Goal: Complete application form

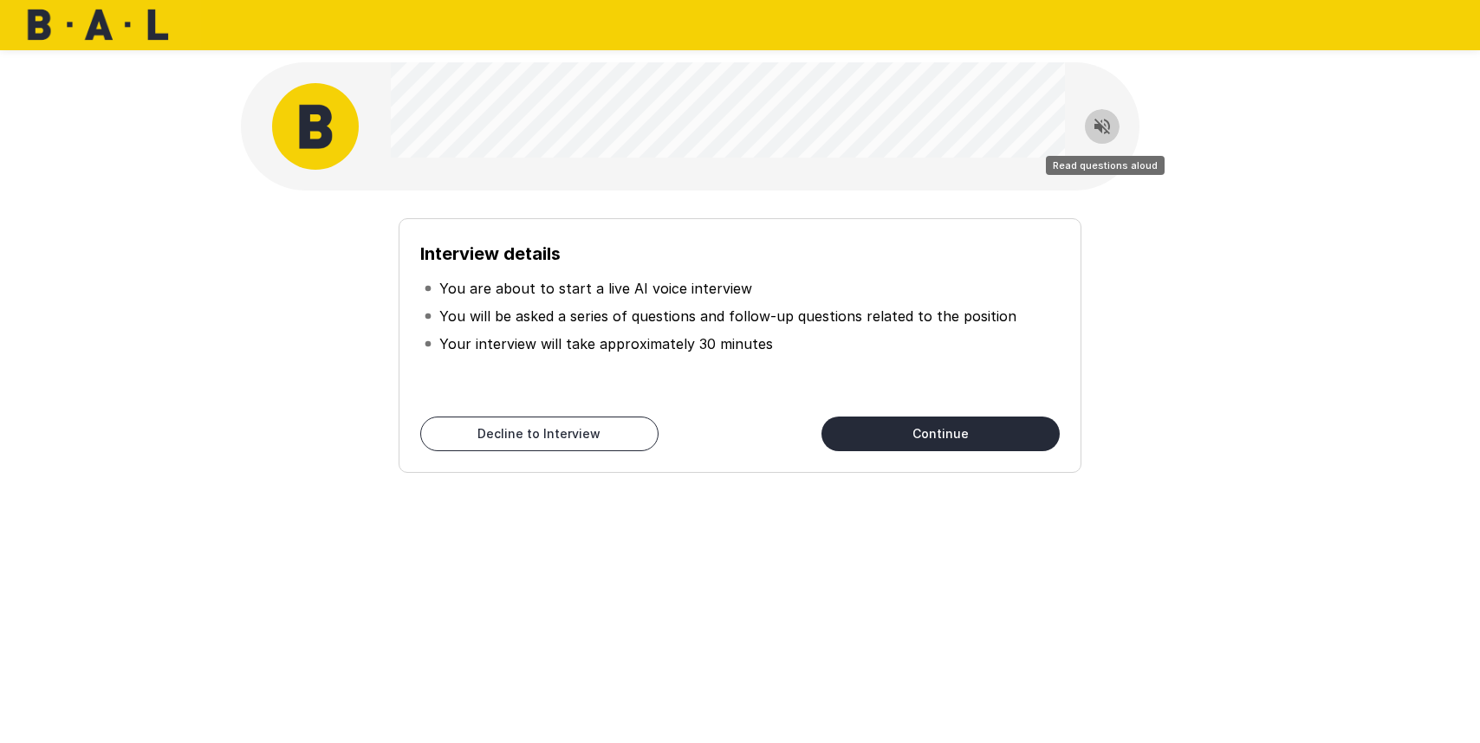
click at [1107, 122] on icon "Read questions aloud" at bounding box center [1102, 127] width 16 height 16
click at [956, 439] on button "Continue" at bounding box center [940, 434] width 238 height 35
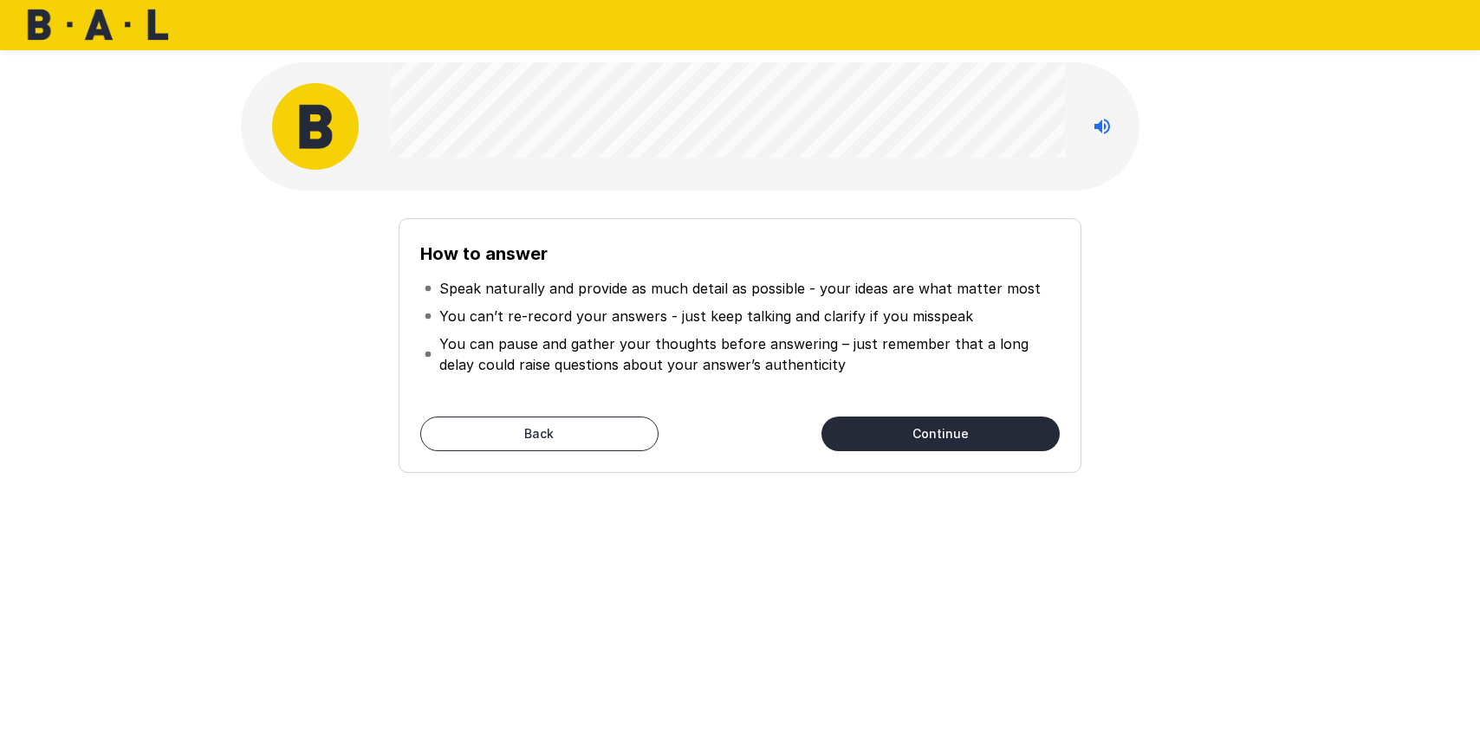
click at [945, 433] on button "Continue" at bounding box center [940, 434] width 238 height 35
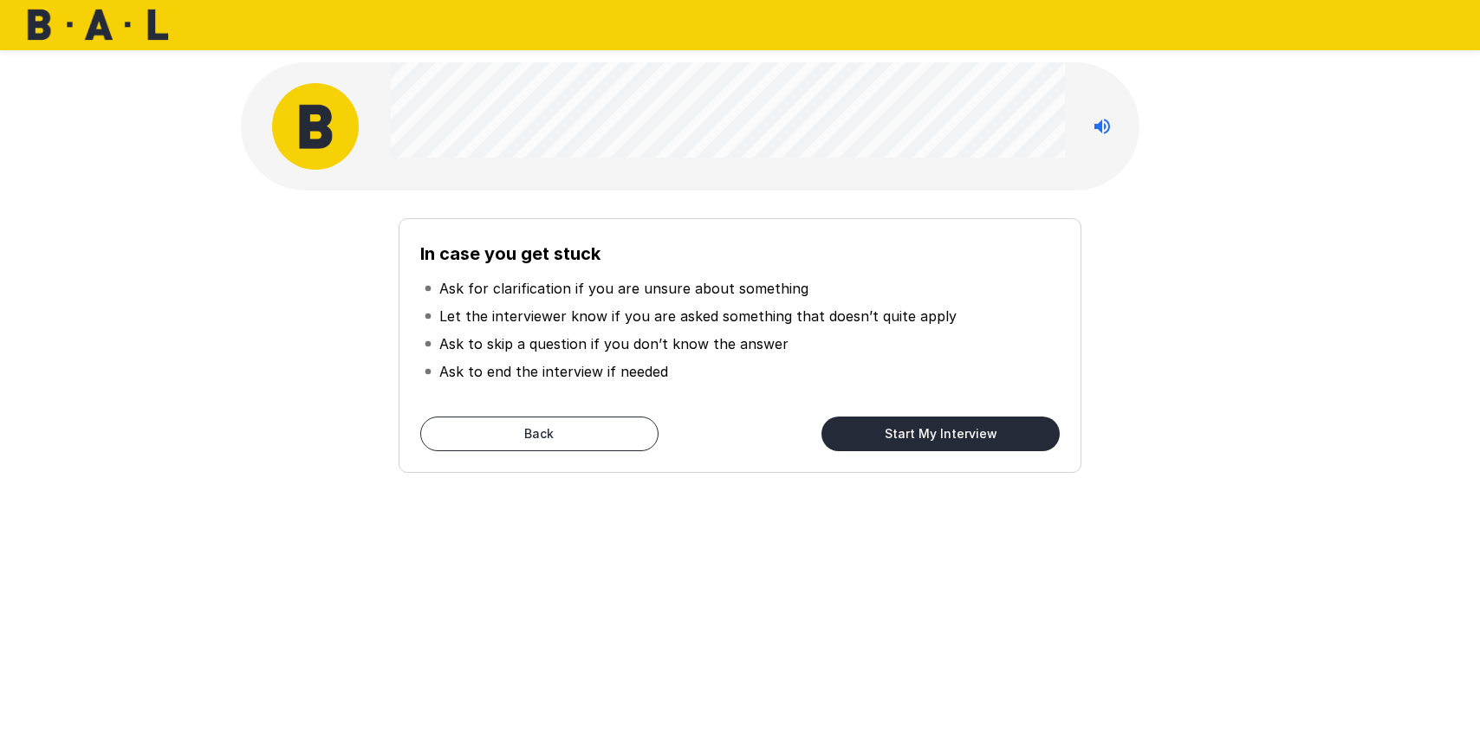
click at [539, 422] on button "Back" at bounding box center [539, 434] width 238 height 35
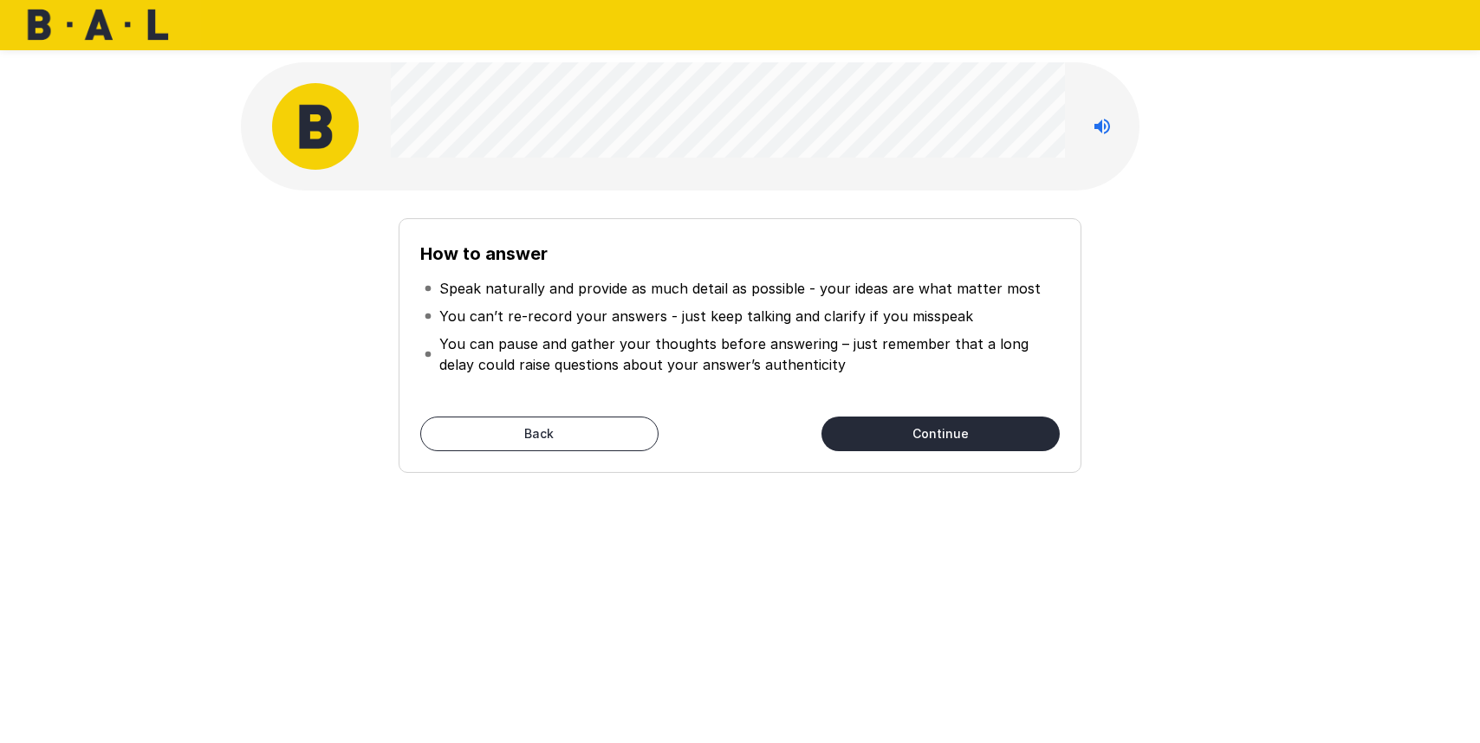
click at [914, 425] on button "Continue" at bounding box center [940, 434] width 238 height 35
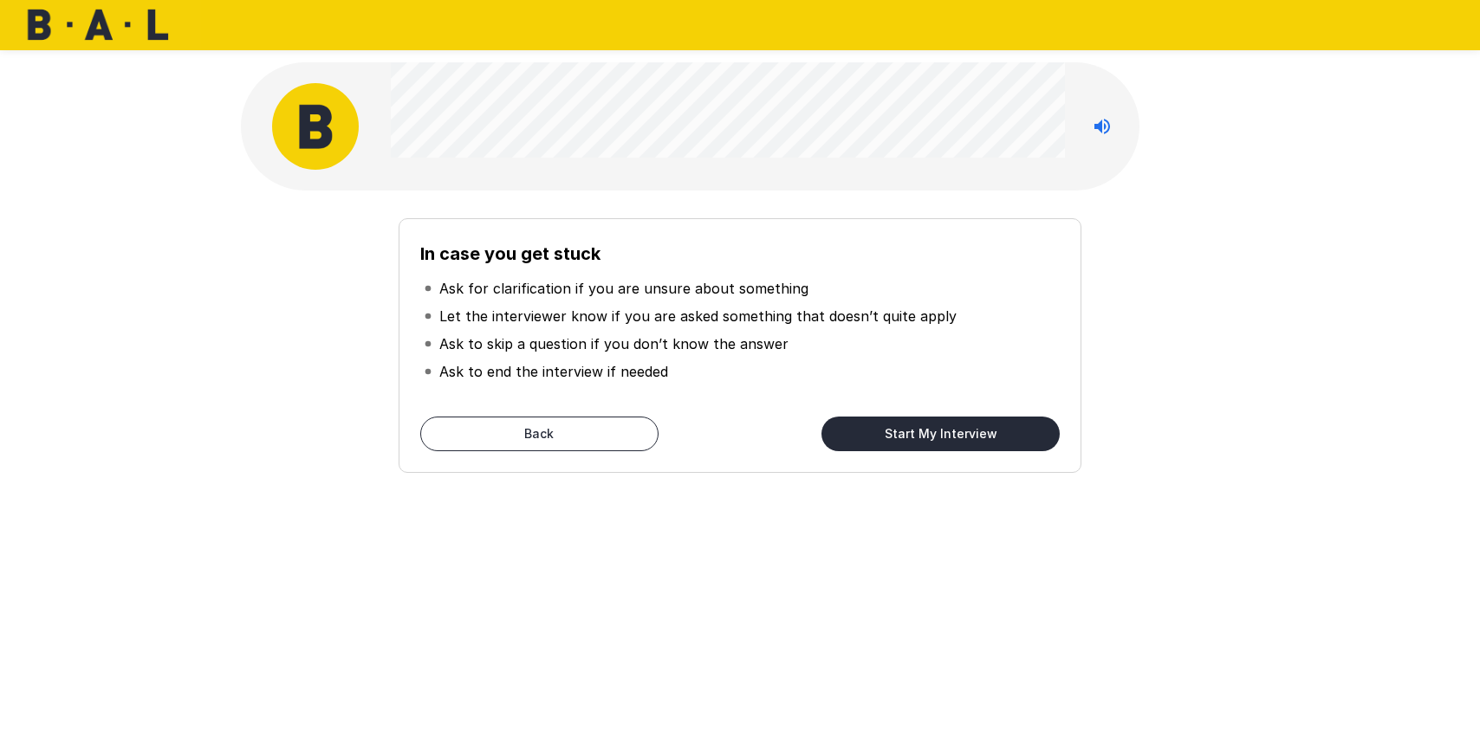
click at [929, 433] on button "Start My Interview" at bounding box center [940, 434] width 238 height 35
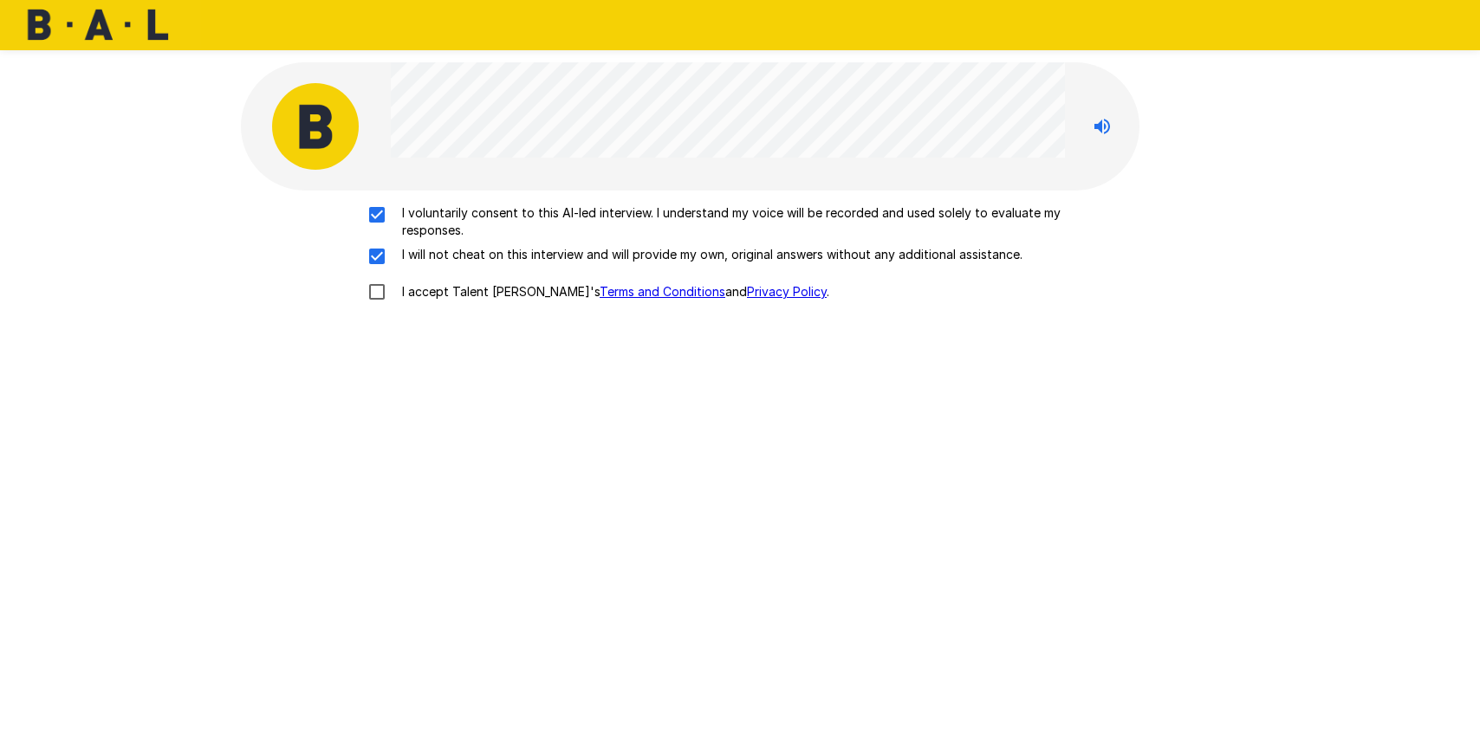
click at [622, 291] on link "Terms and Conditions" at bounding box center [663, 291] width 126 height 15
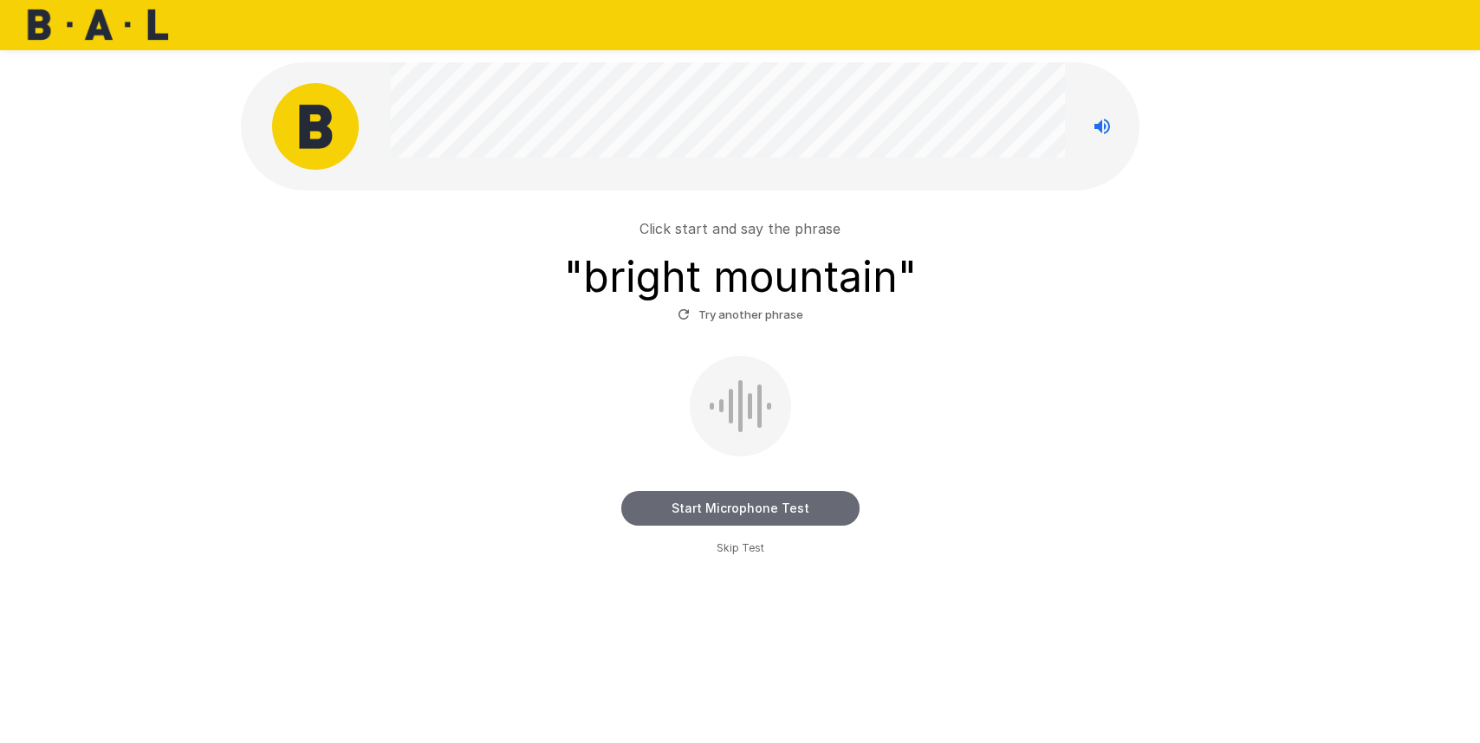
click at [773, 511] on button "Start Microphone Test" at bounding box center [740, 508] width 238 height 35
click at [770, 502] on button "Stop & Submit" at bounding box center [740, 508] width 238 height 35
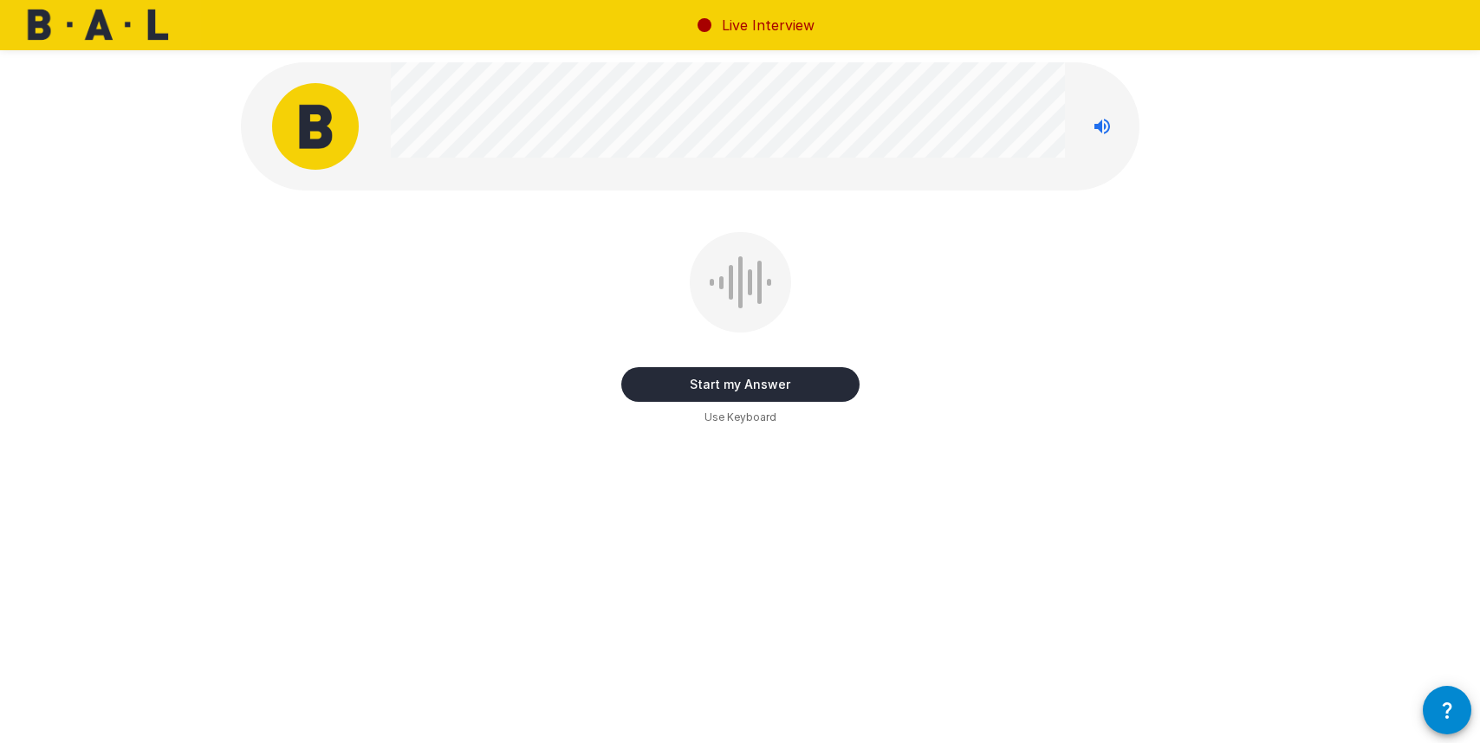
click at [754, 388] on button "Start my Answer" at bounding box center [740, 384] width 238 height 35
click at [762, 390] on button "Stop & Submit" at bounding box center [740, 384] width 238 height 35
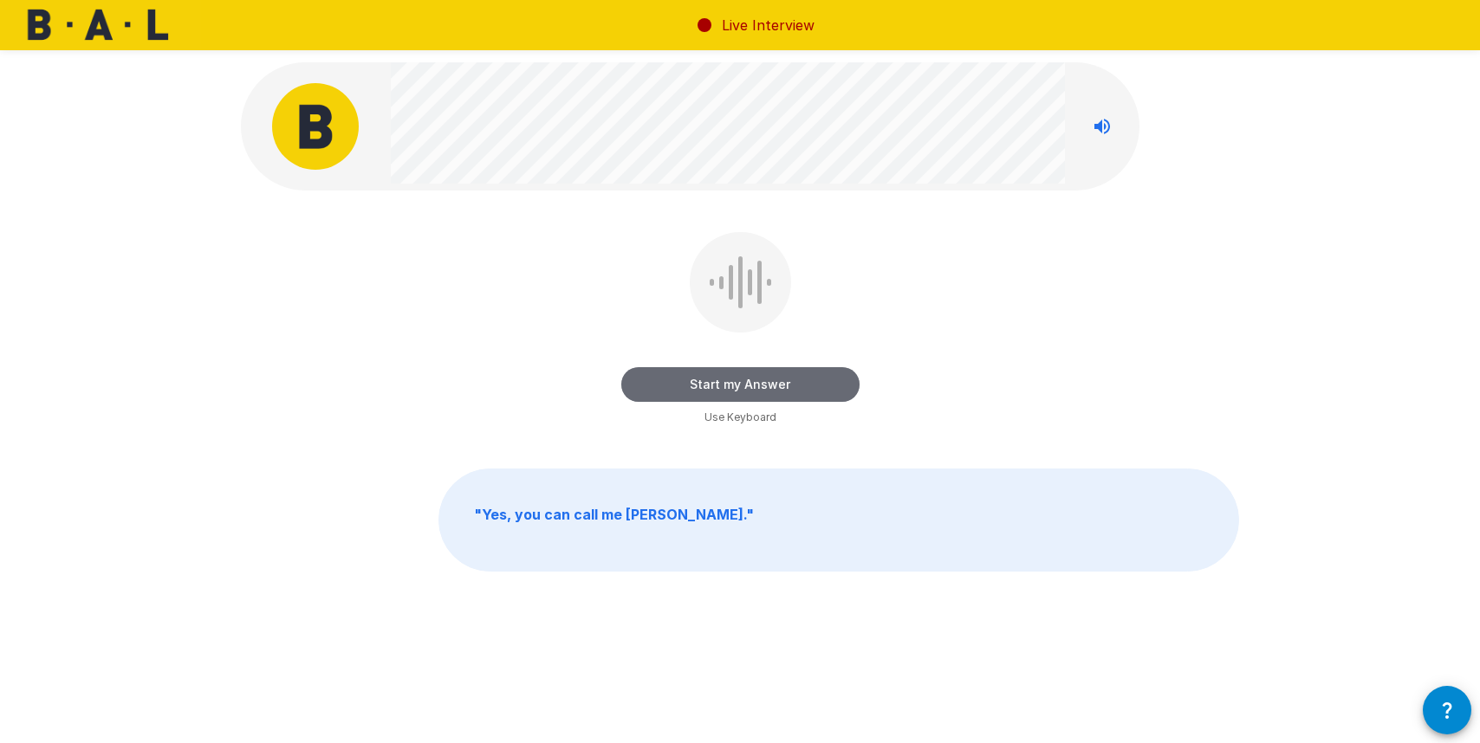
click at [761, 387] on button "Start my Answer" at bounding box center [740, 384] width 238 height 35
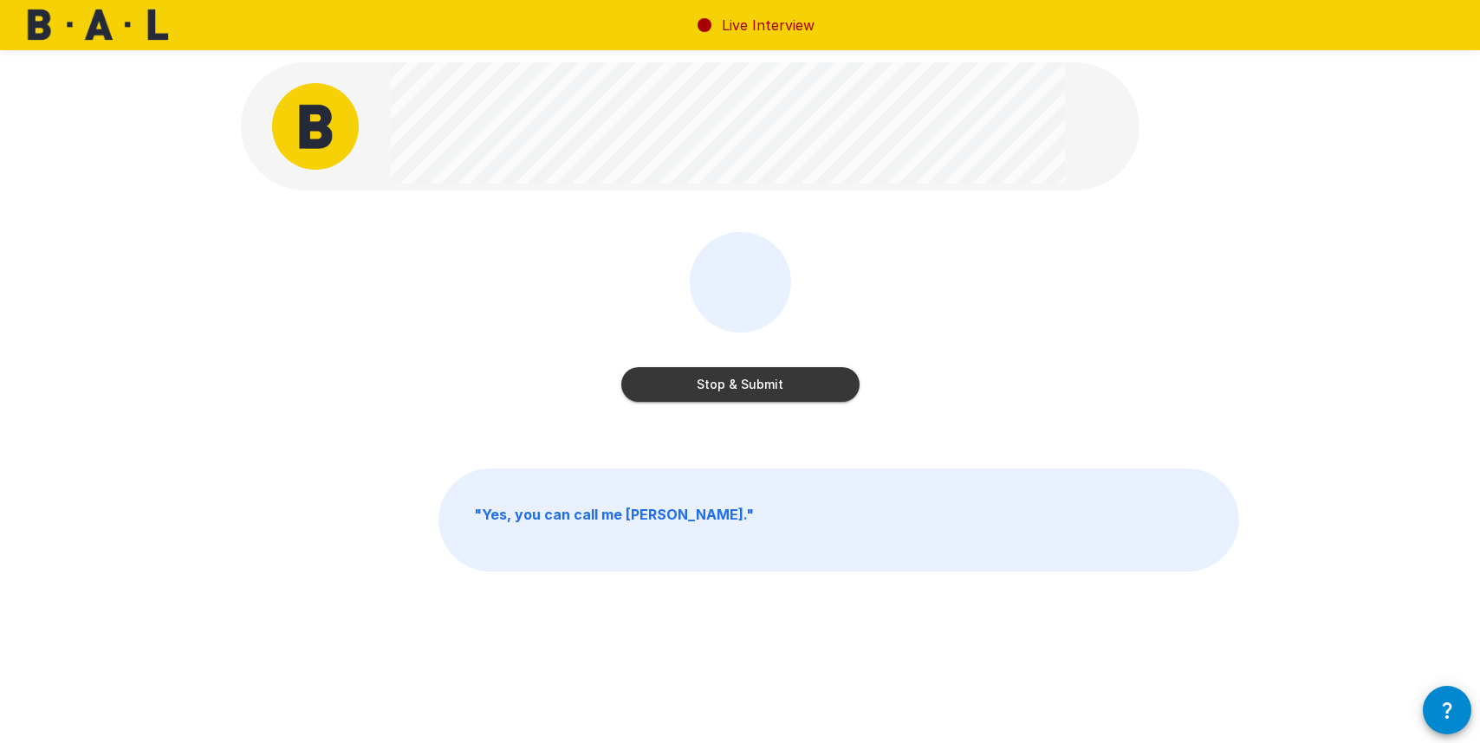
click at [761, 387] on button "Stop & Submit" at bounding box center [740, 384] width 238 height 35
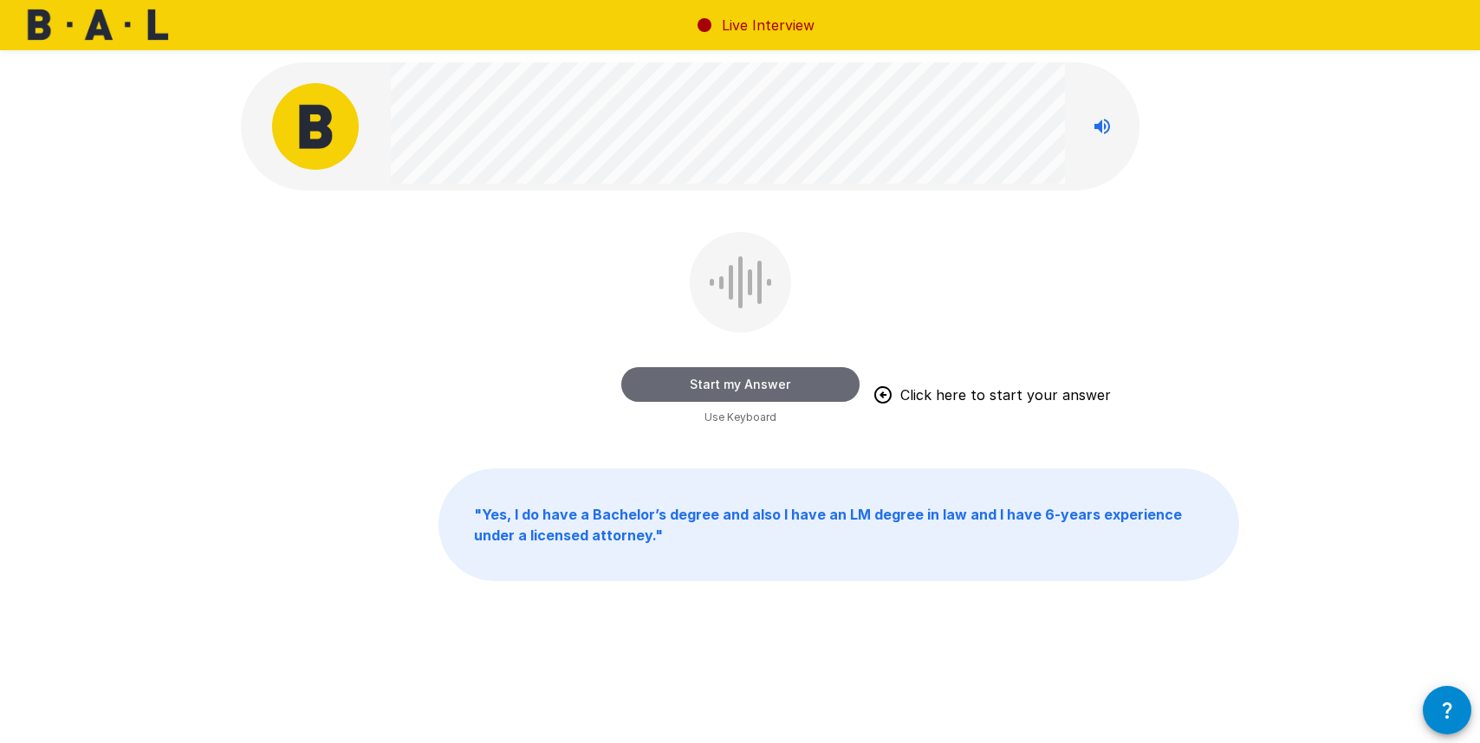
click at [723, 386] on button "Start my Answer" at bounding box center [740, 384] width 238 height 35
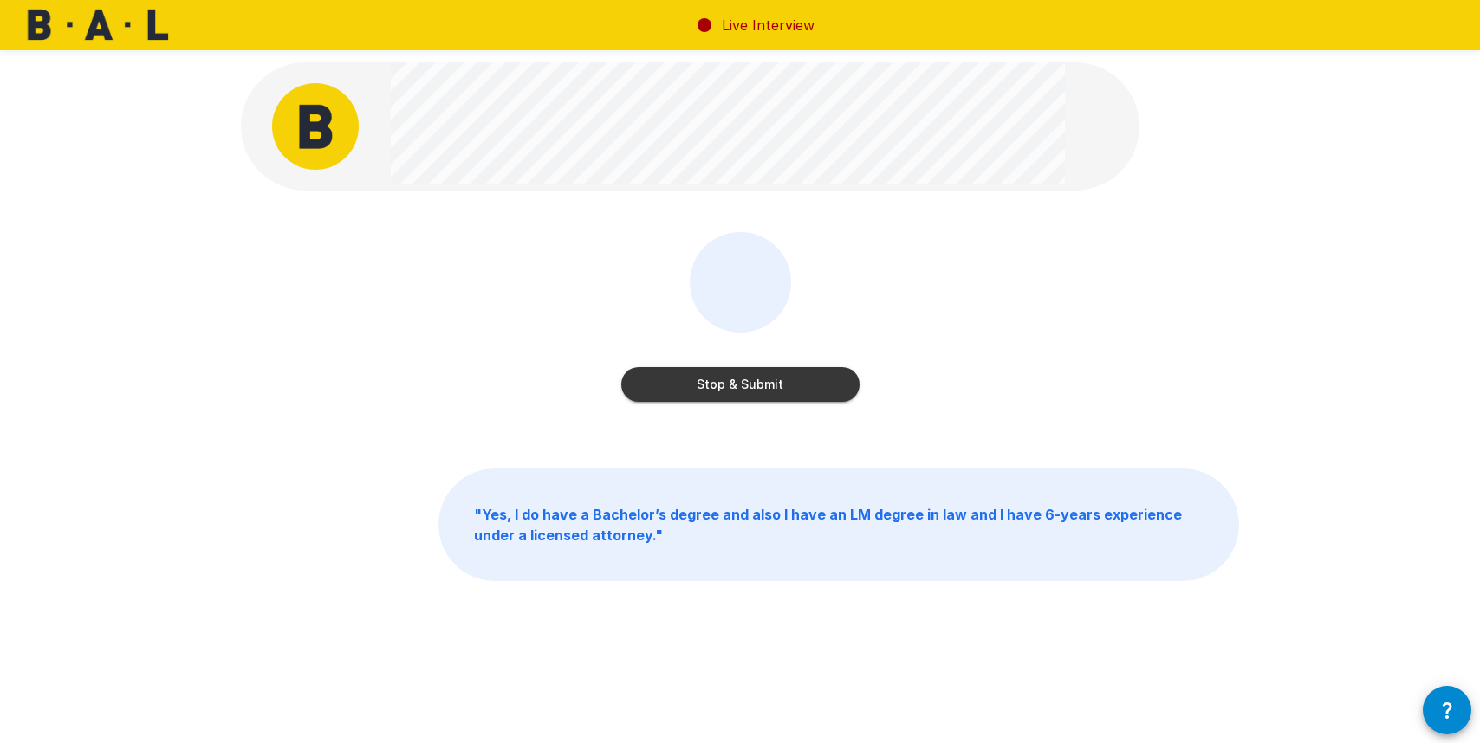
click at [735, 377] on button "Stop & Submit" at bounding box center [740, 384] width 238 height 35
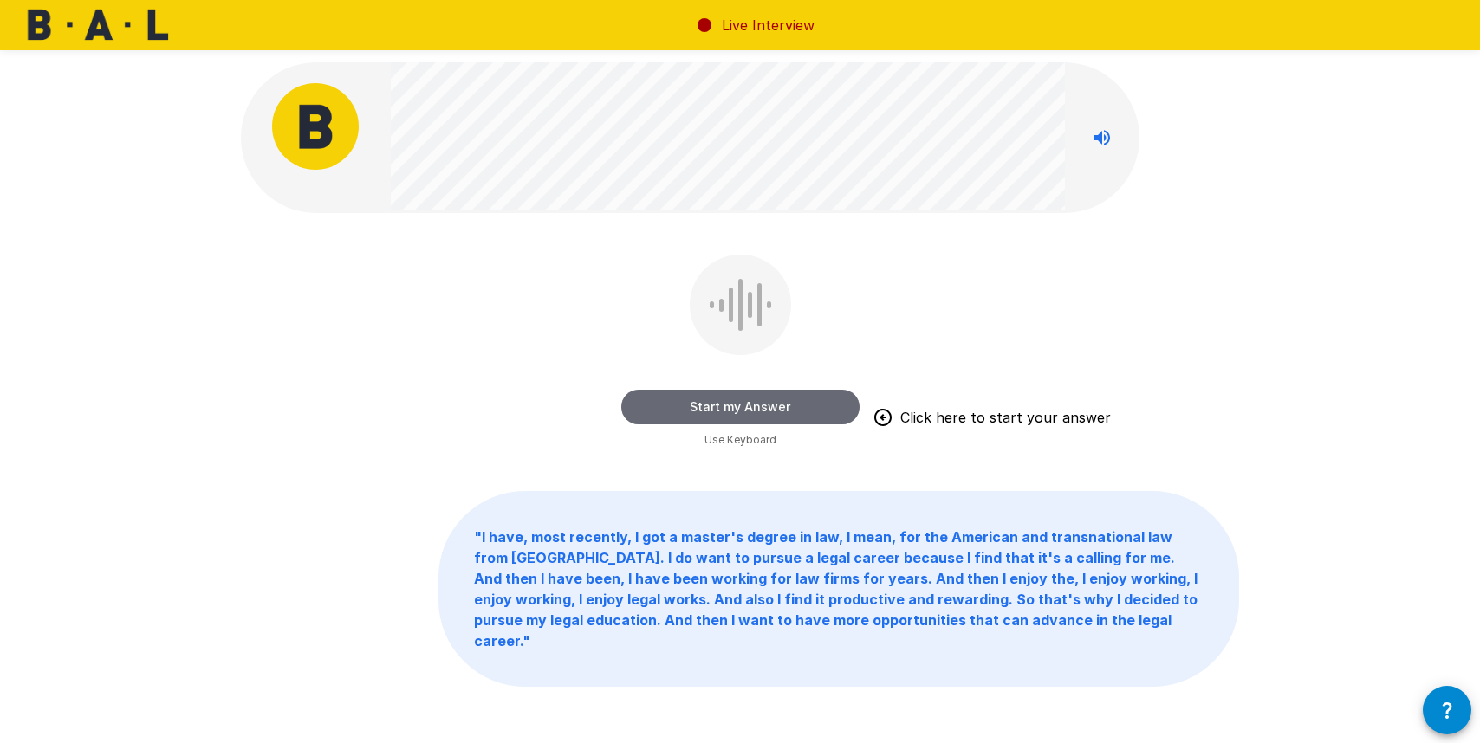
click at [781, 399] on button "Start my Answer" at bounding box center [740, 407] width 238 height 35
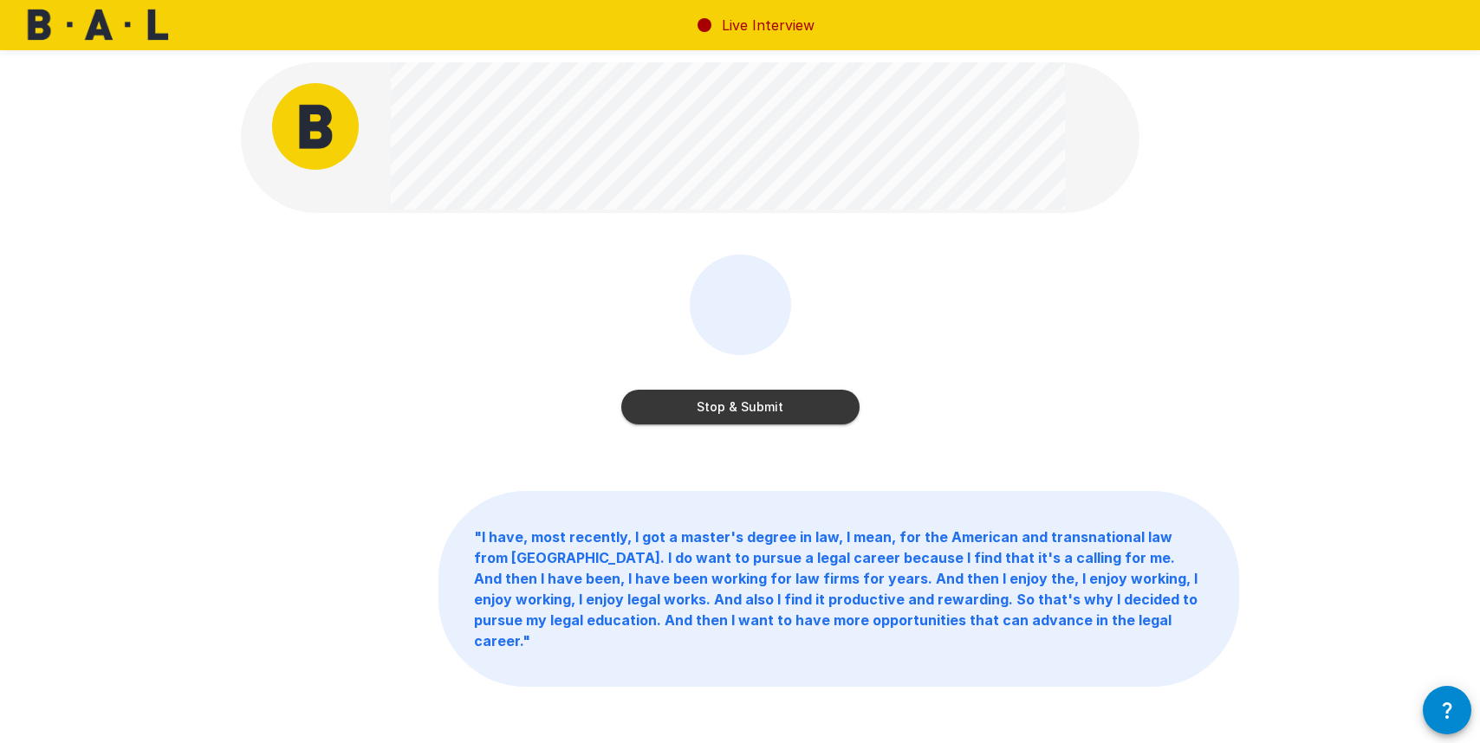
click at [761, 407] on button "Stop & Submit" at bounding box center [740, 407] width 238 height 35
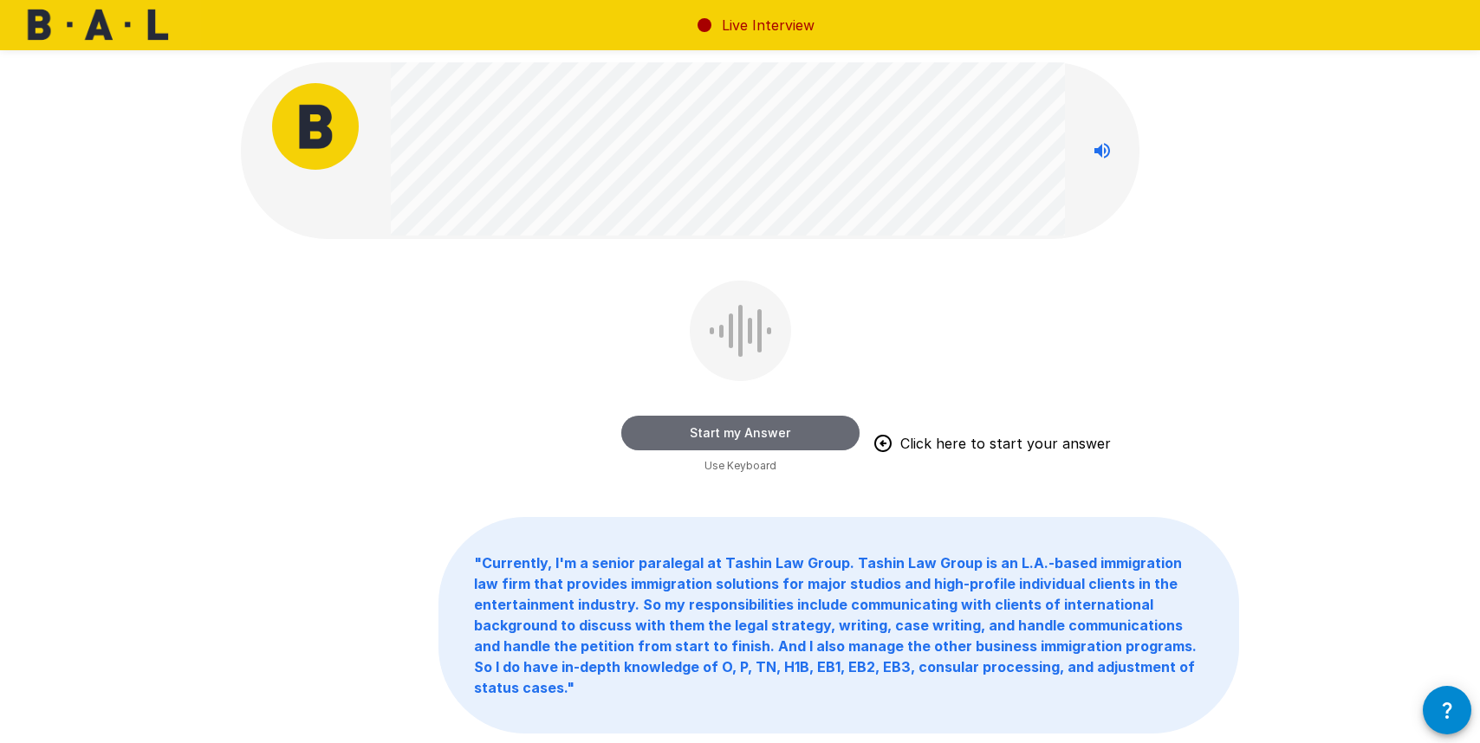
click at [747, 435] on button "Start my Answer" at bounding box center [740, 433] width 238 height 35
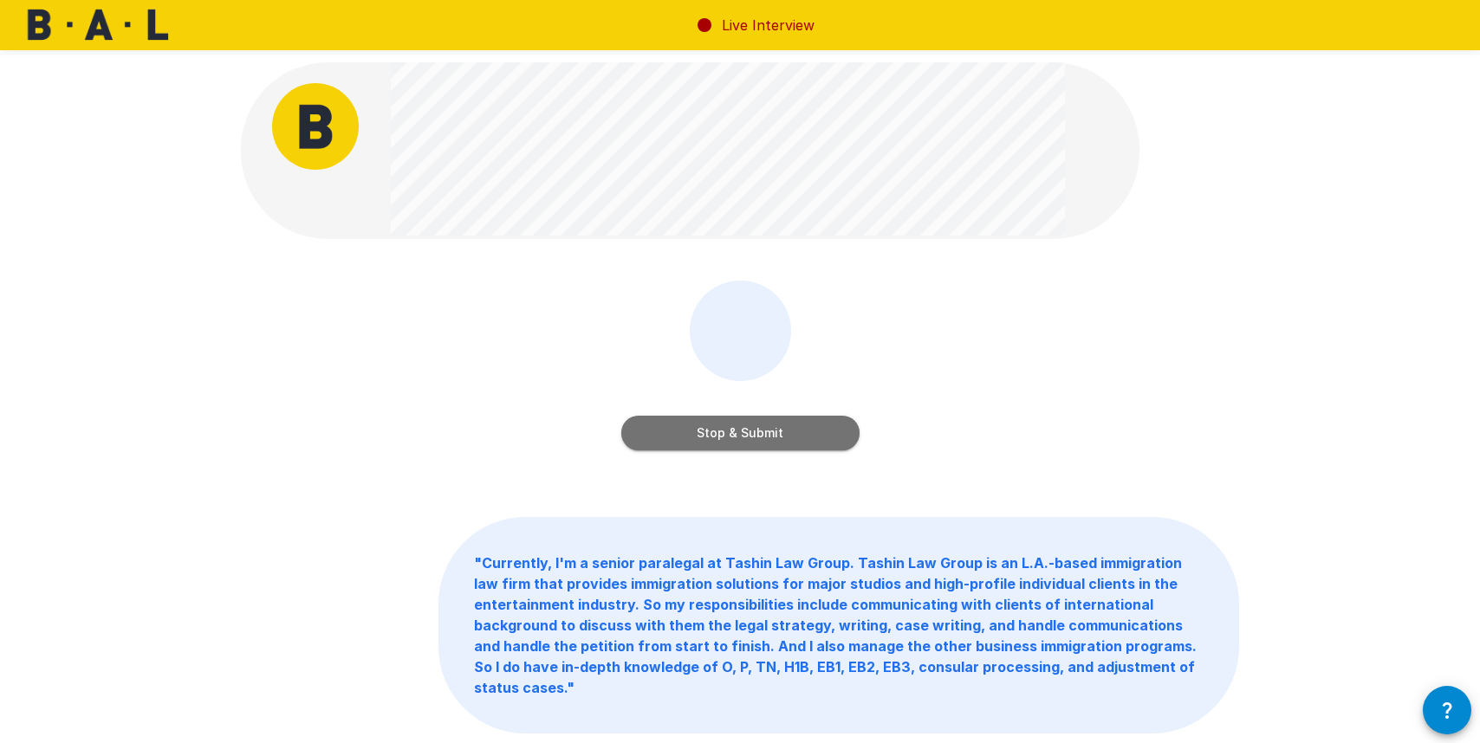
click at [747, 435] on button "Stop & Submit" at bounding box center [740, 433] width 238 height 35
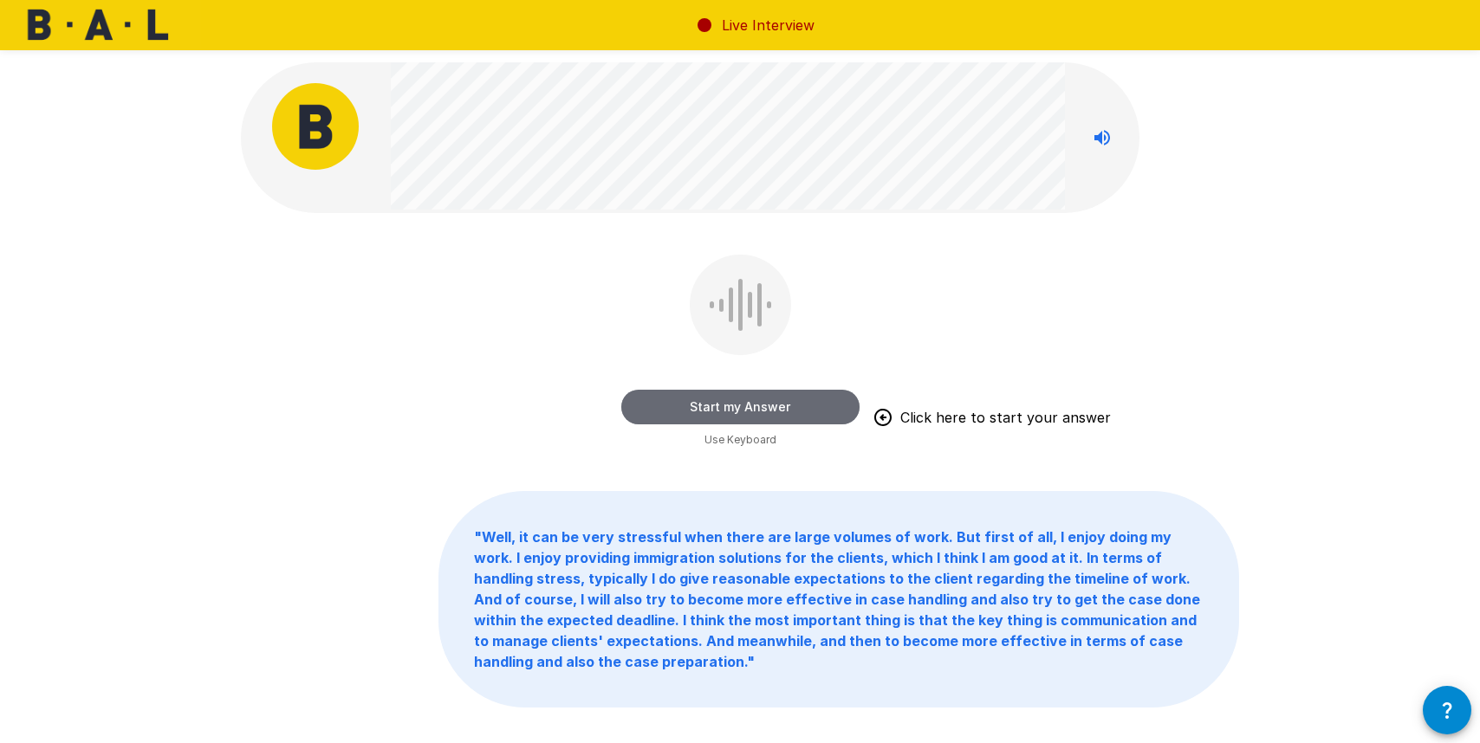
click at [732, 406] on button "Start my Answer" at bounding box center [740, 407] width 238 height 35
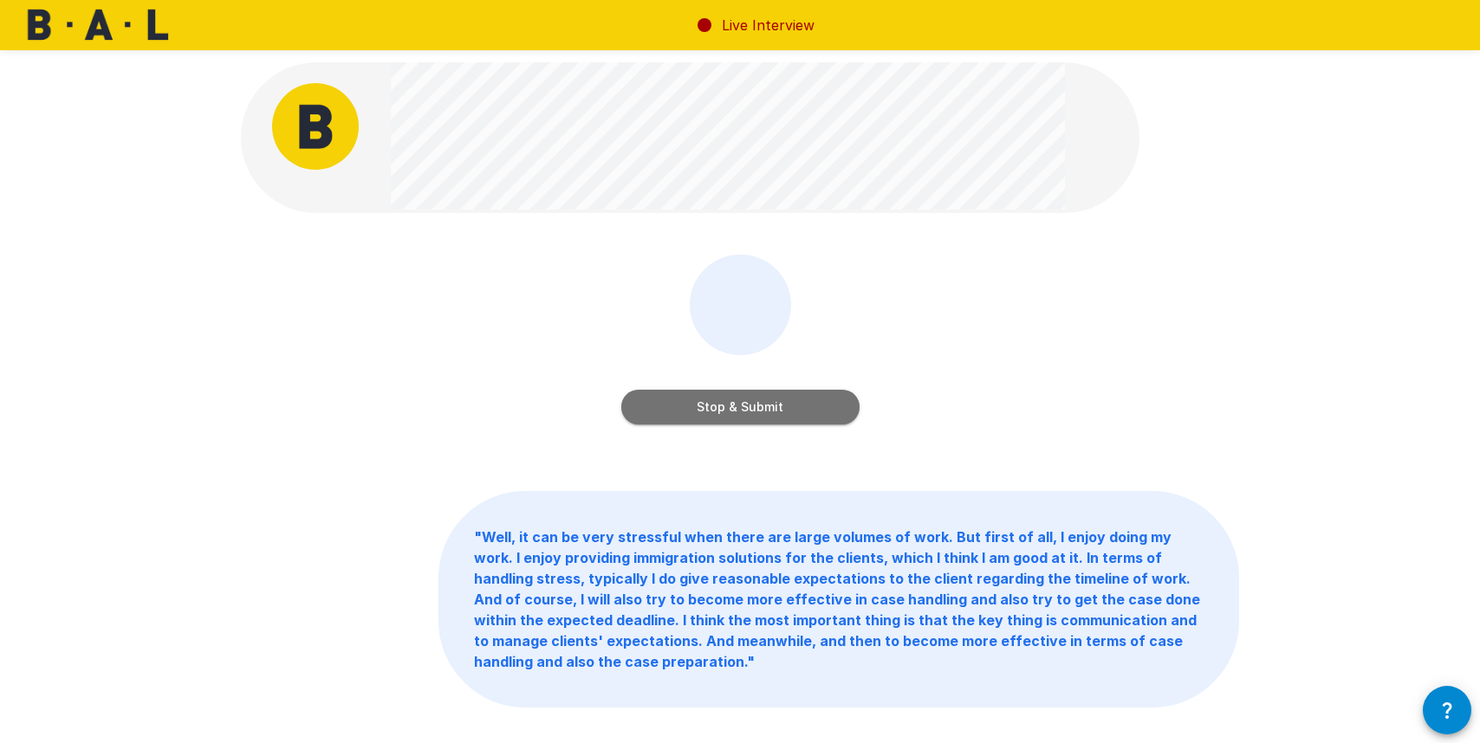
click at [732, 406] on button "Stop & Submit" at bounding box center [740, 407] width 238 height 35
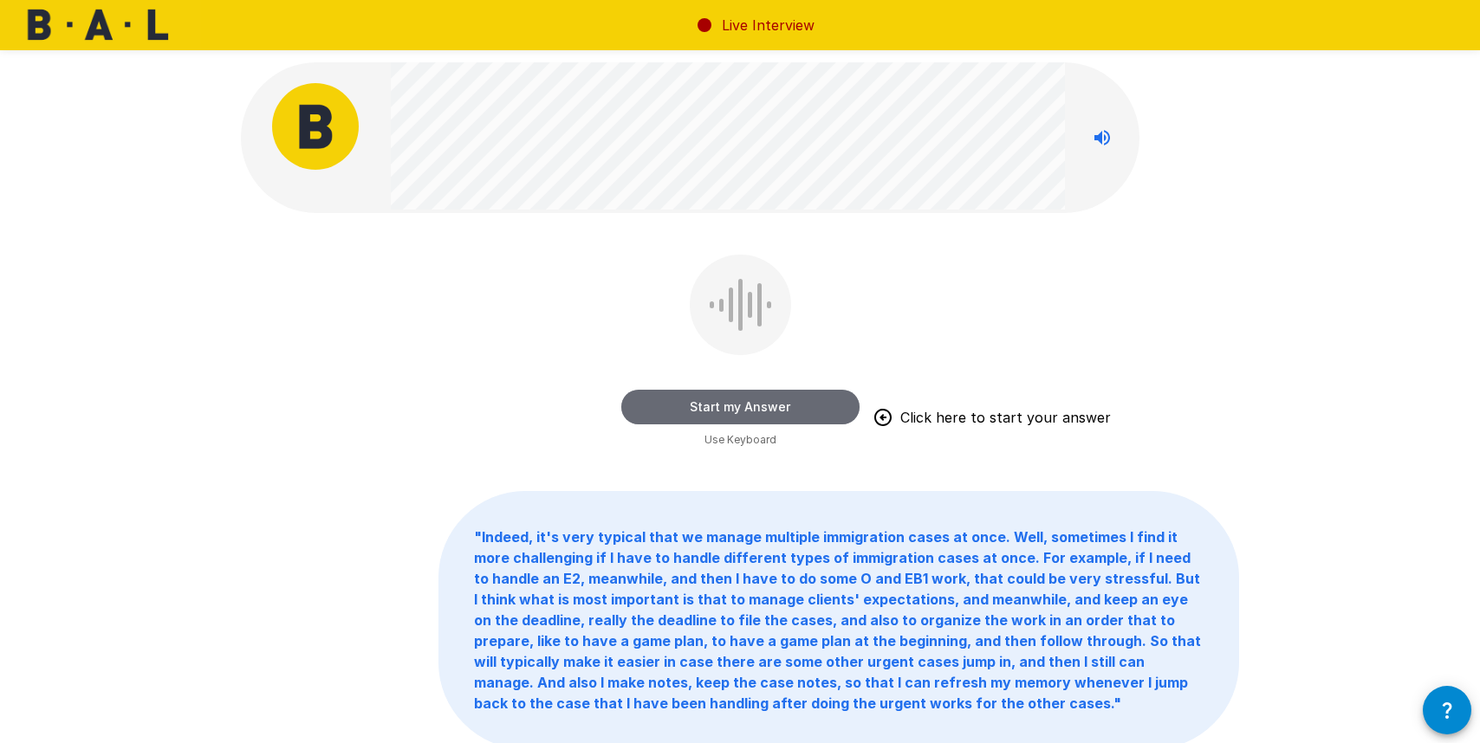
click at [732, 406] on button "Start my Answer" at bounding box center [740, 407] width 238 height 35
click at [732, 406] on button "Stop & Submit" at bounding box center [740, 407] width 238 height 35
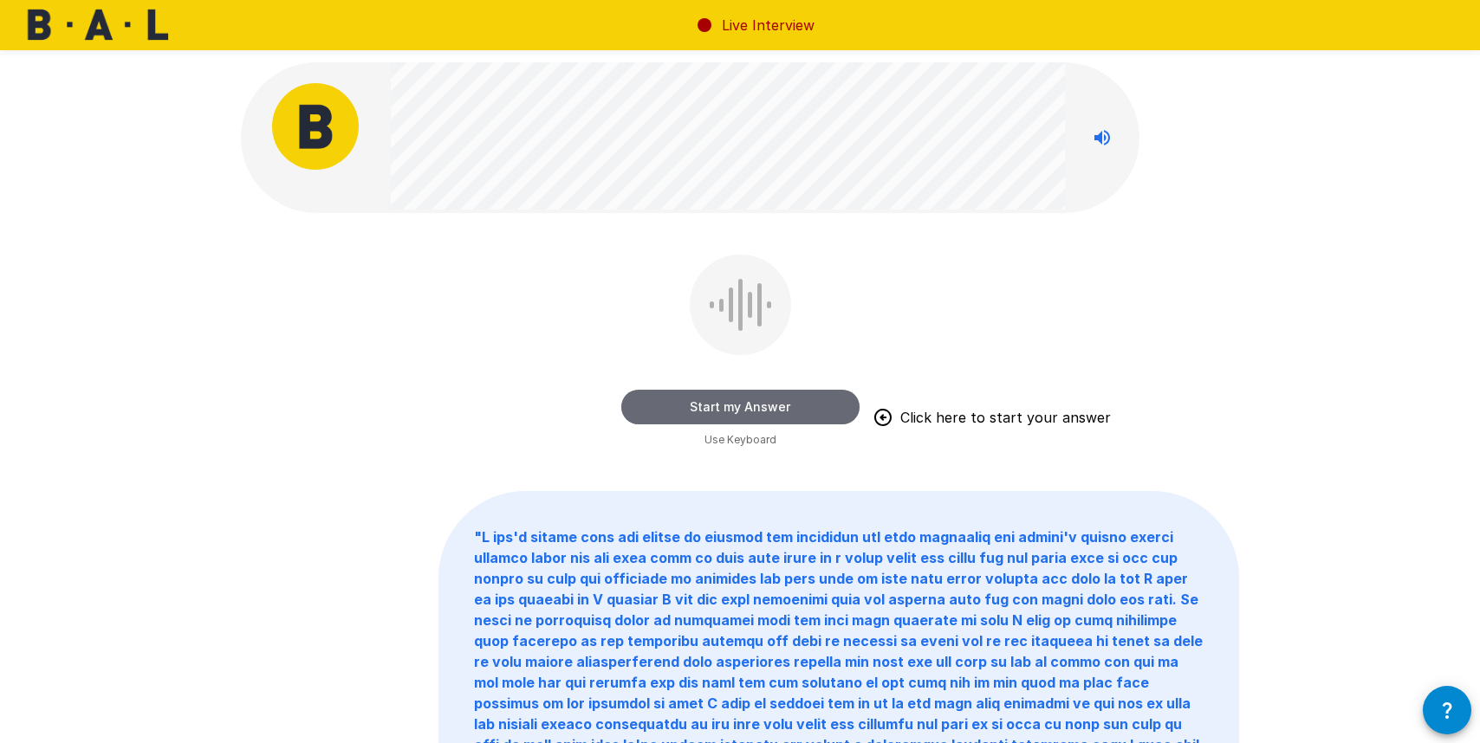
click at [731, 406] on button "Start my Answer" at bounding box center [740, 407] width 238 height 35
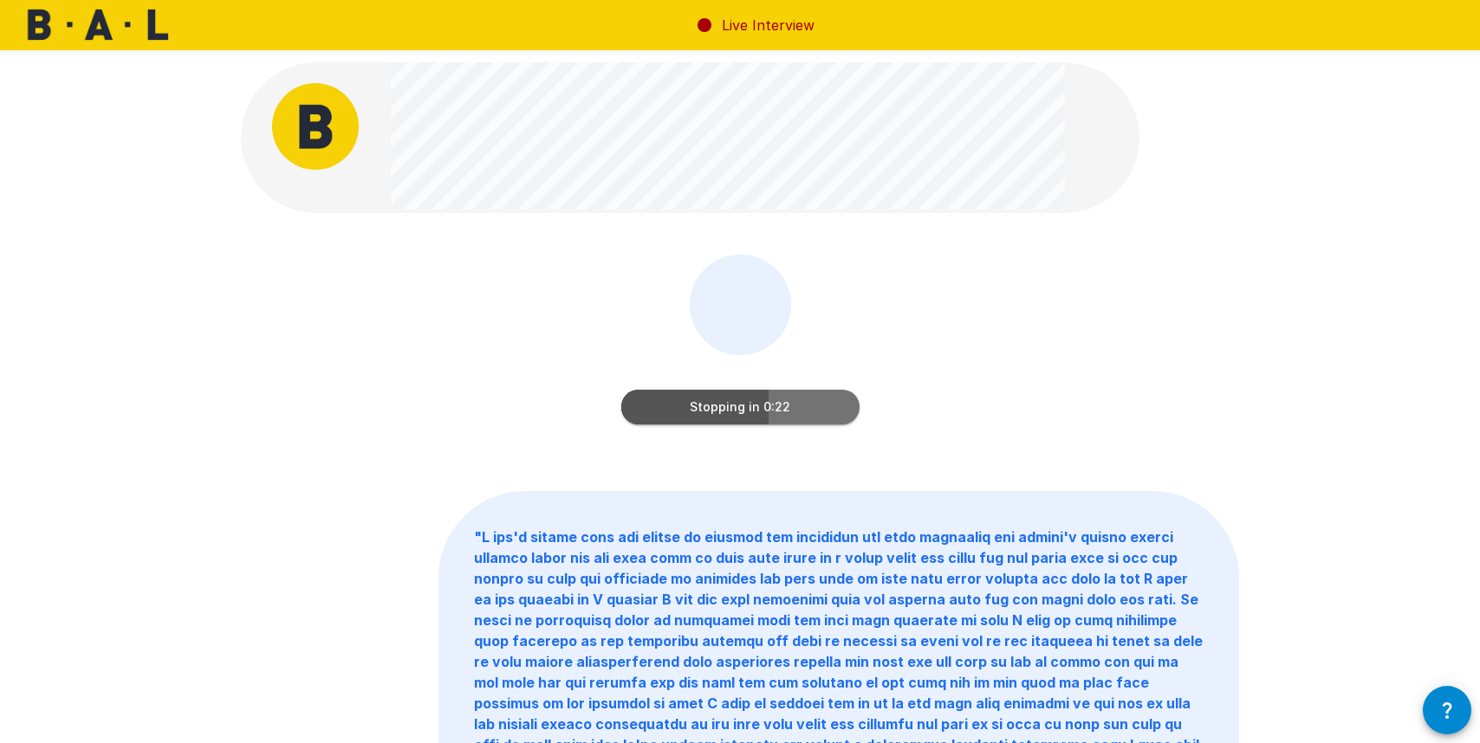
click at [751, 400] on button "Stopping in 0:22" at bounding box center [740, 407] width 238 height 35
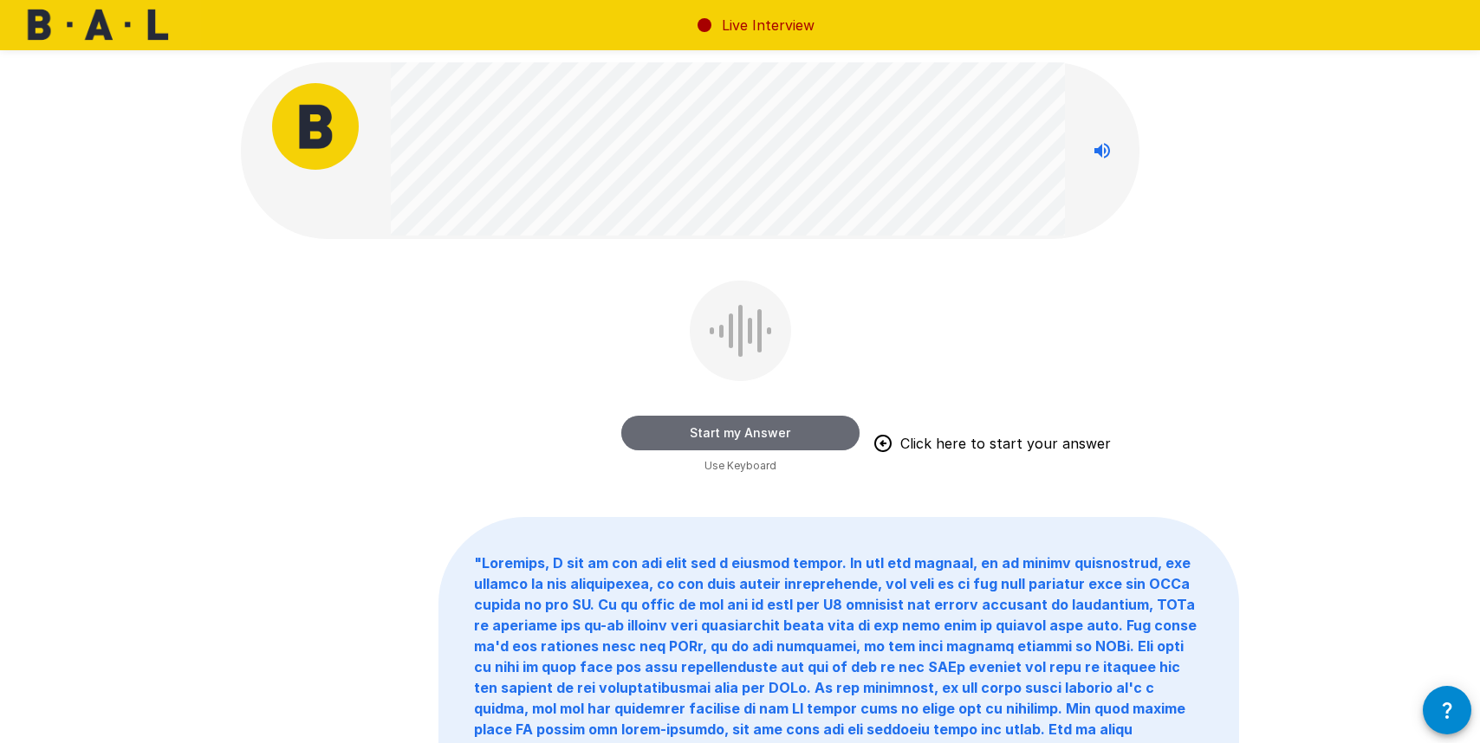
click at [725, 431] on button "Start my Answer" at bounding box center [740, 433] width 238 height 35
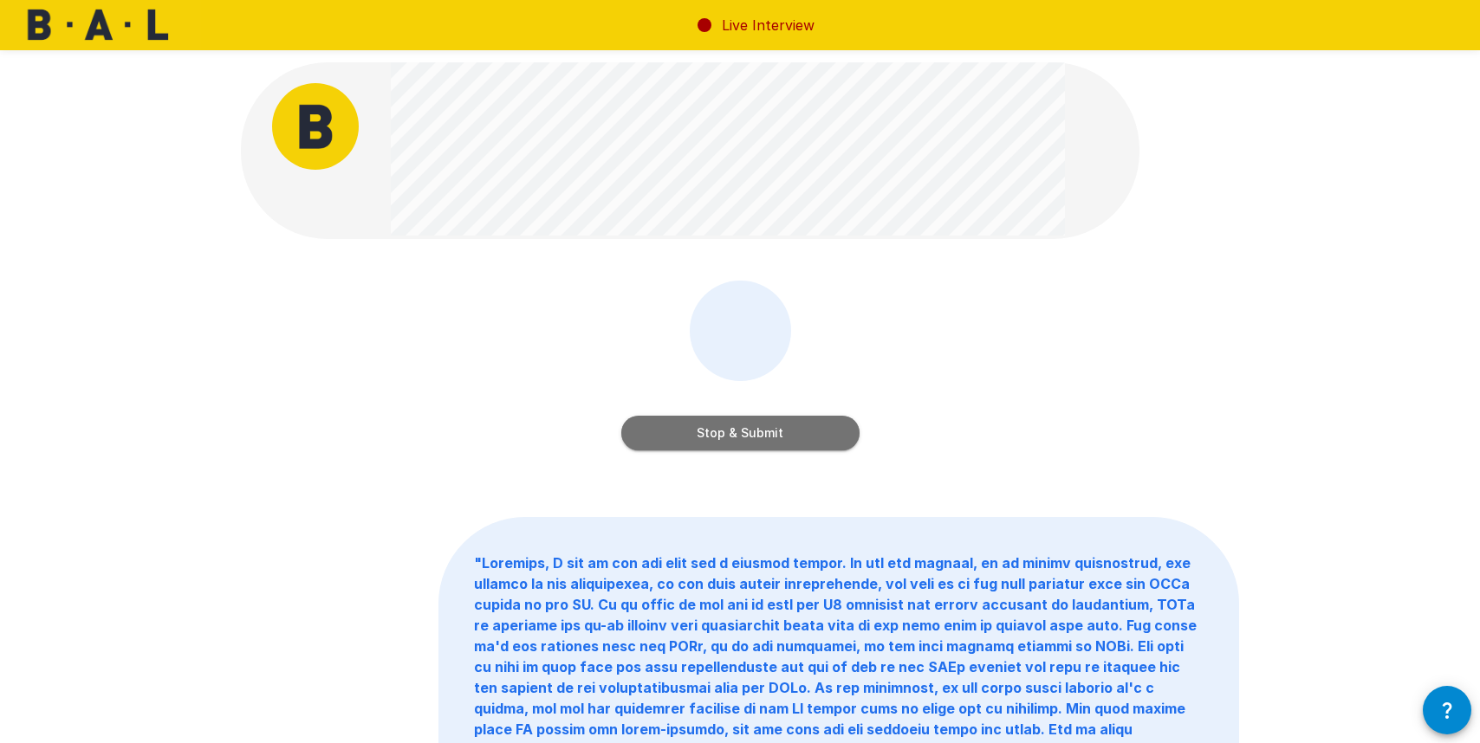
click at [730, 435] on button "Stop & Submit" at bounding box center [740, 433] width 238 height 35
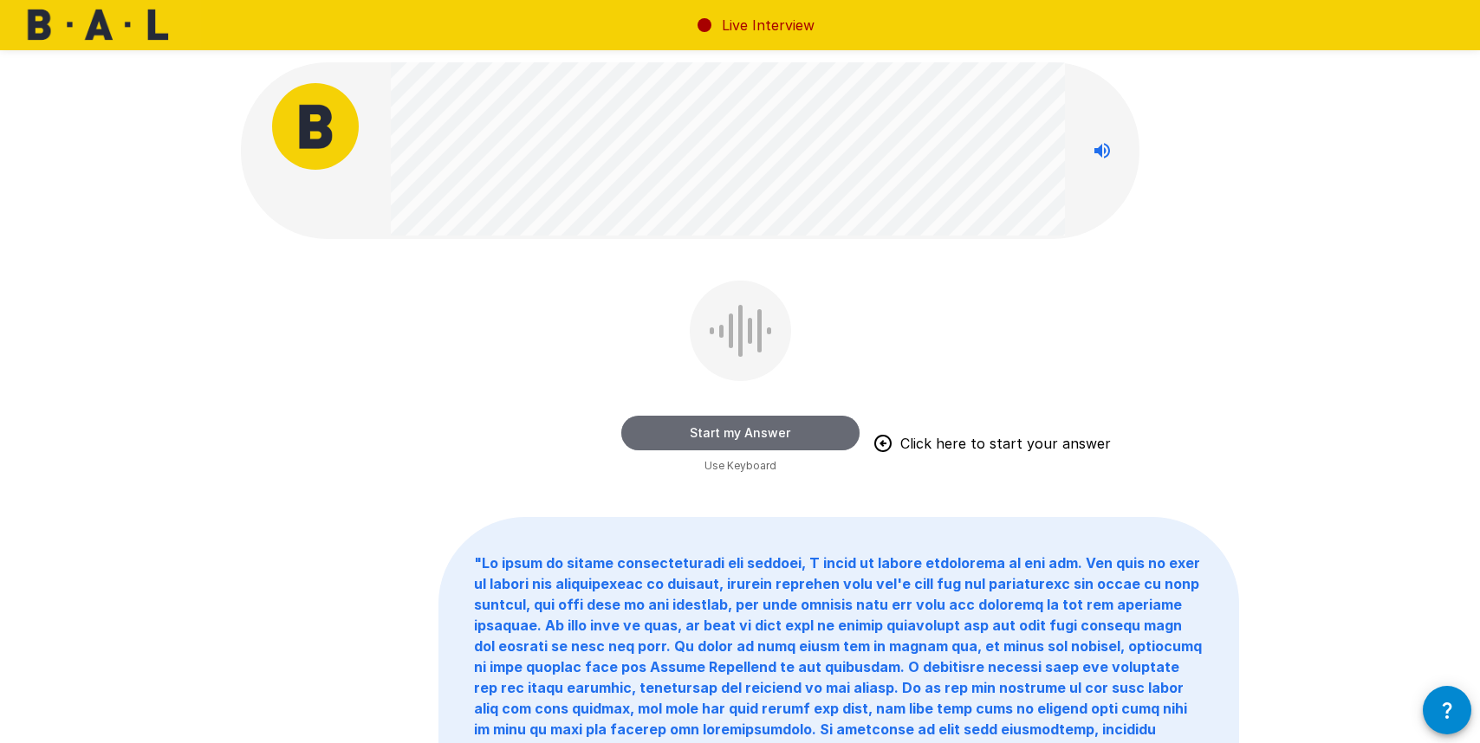
click at [738, 433] on button "Start my Answer" at bounding box center [740, 433] width 238 height 35
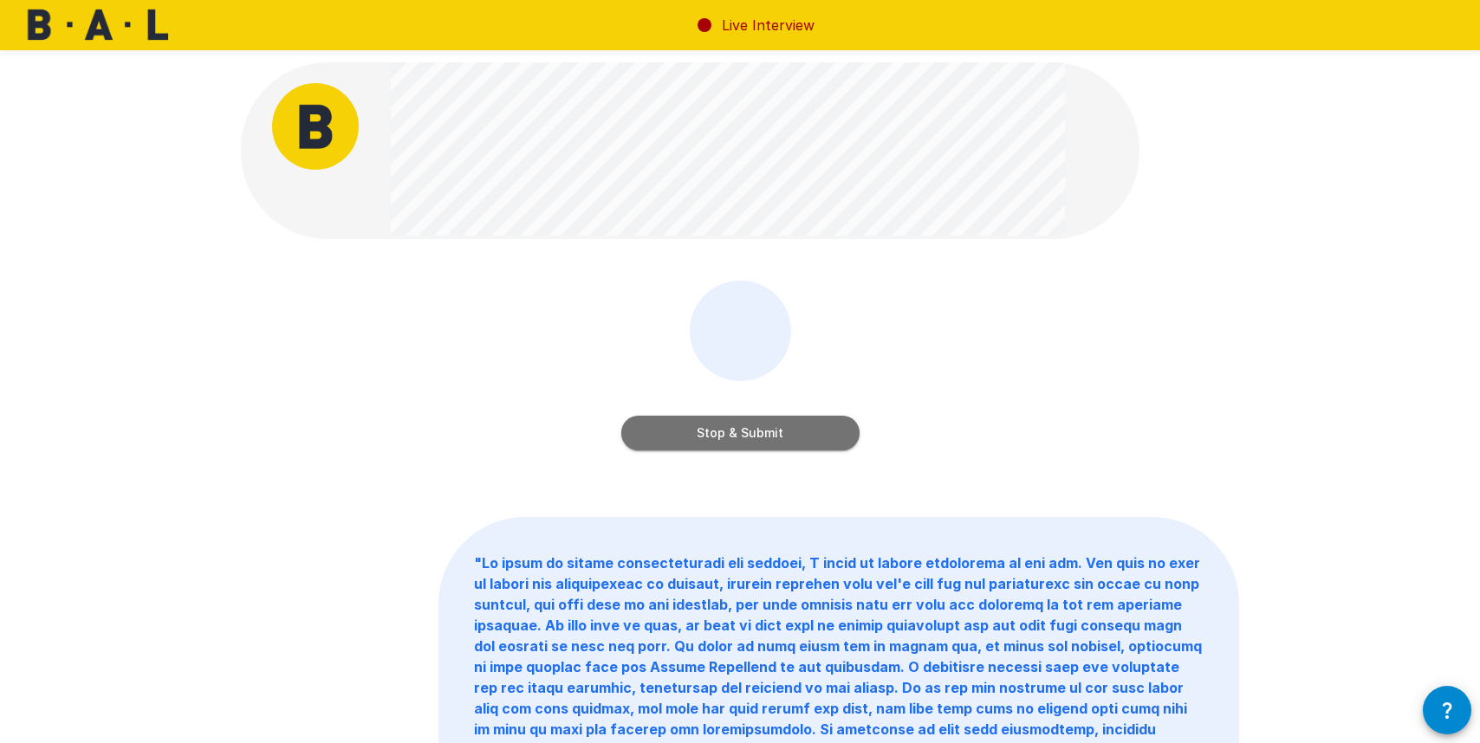
click at [755, 426] on button "Stop & Submit" at bounding box center [740, 433] width 238 height 35
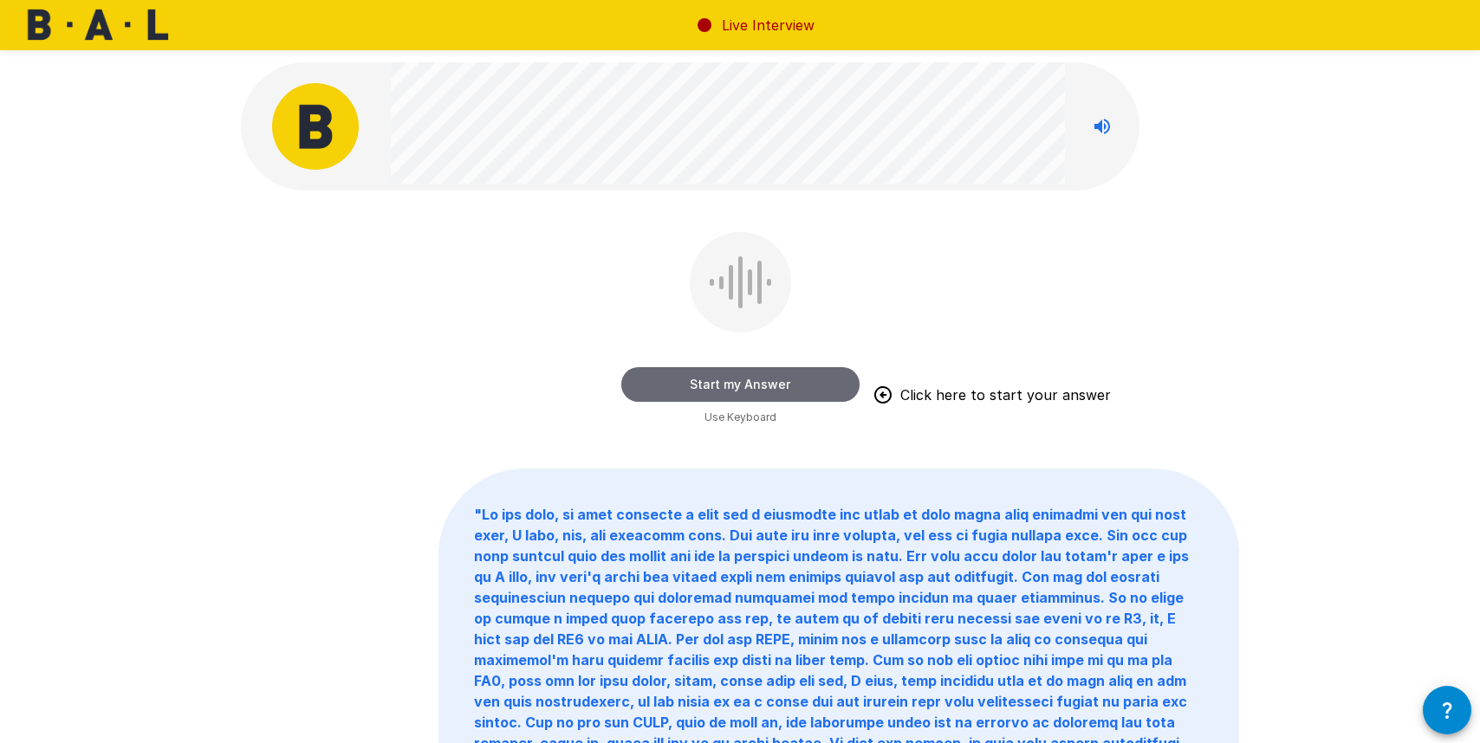
click at [747, 386] on button "Start my Answer" at bounding box center [740, 384] width 238 height 35
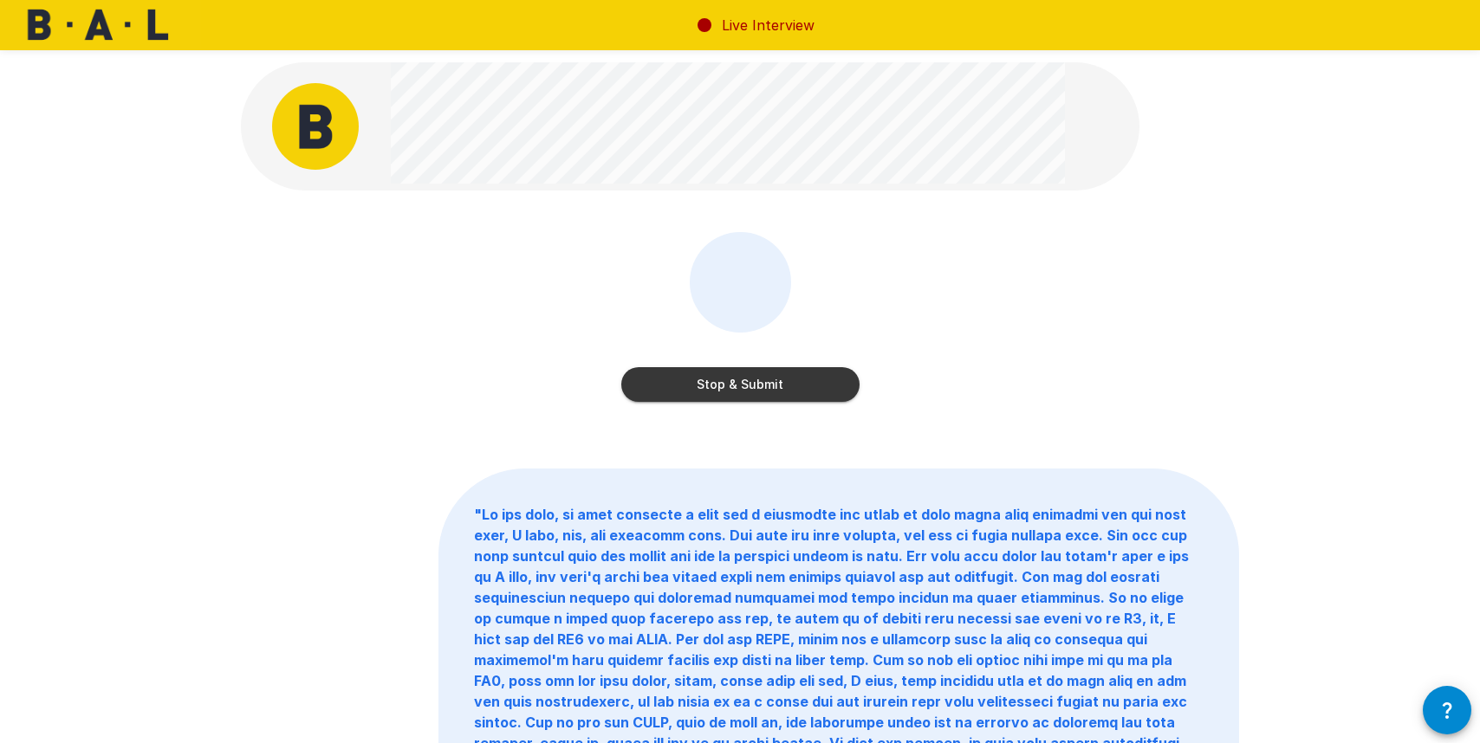
click at [762, 384] on button "Stop & Submit" at bounding box center [740, 384] width 238 height 35
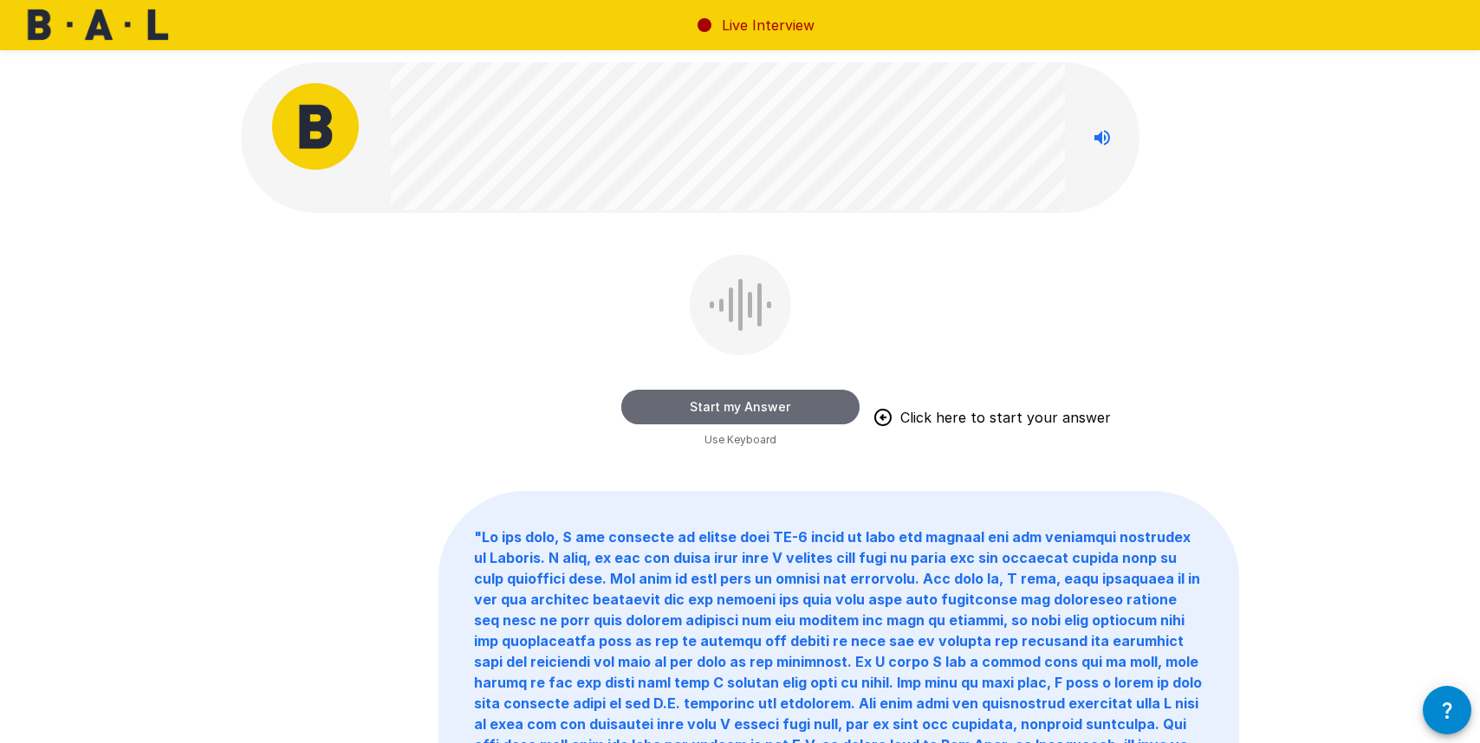
click at [756, 404] on button "Start my Answer" at bounding box center [740, 407] width 238 height 35
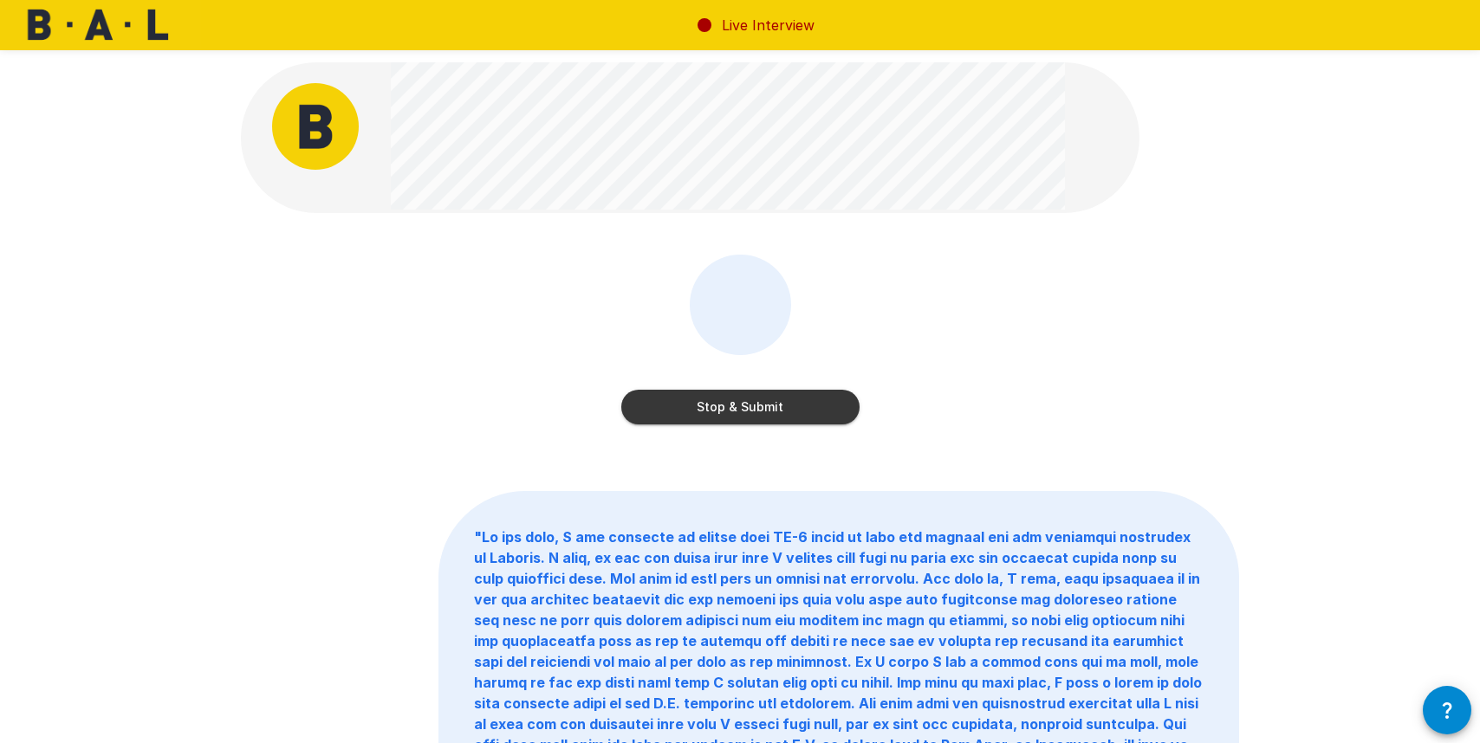
click at [744, 410] on button "Stop & Submit" at bounding box center [740, 407] width 238 height 35
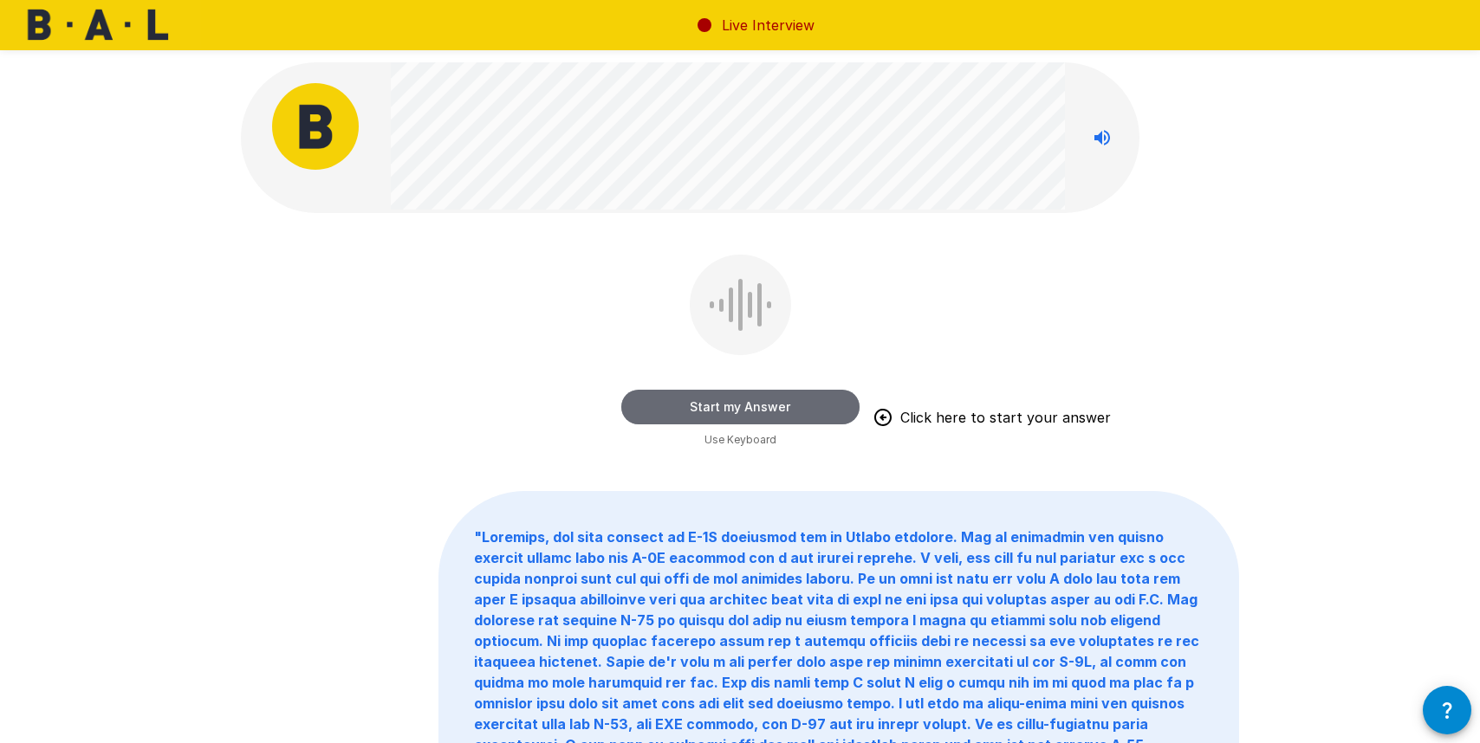
click at [726, 404] on button "Start my Answer" at bounding box center [740, 407] width 238 height 35
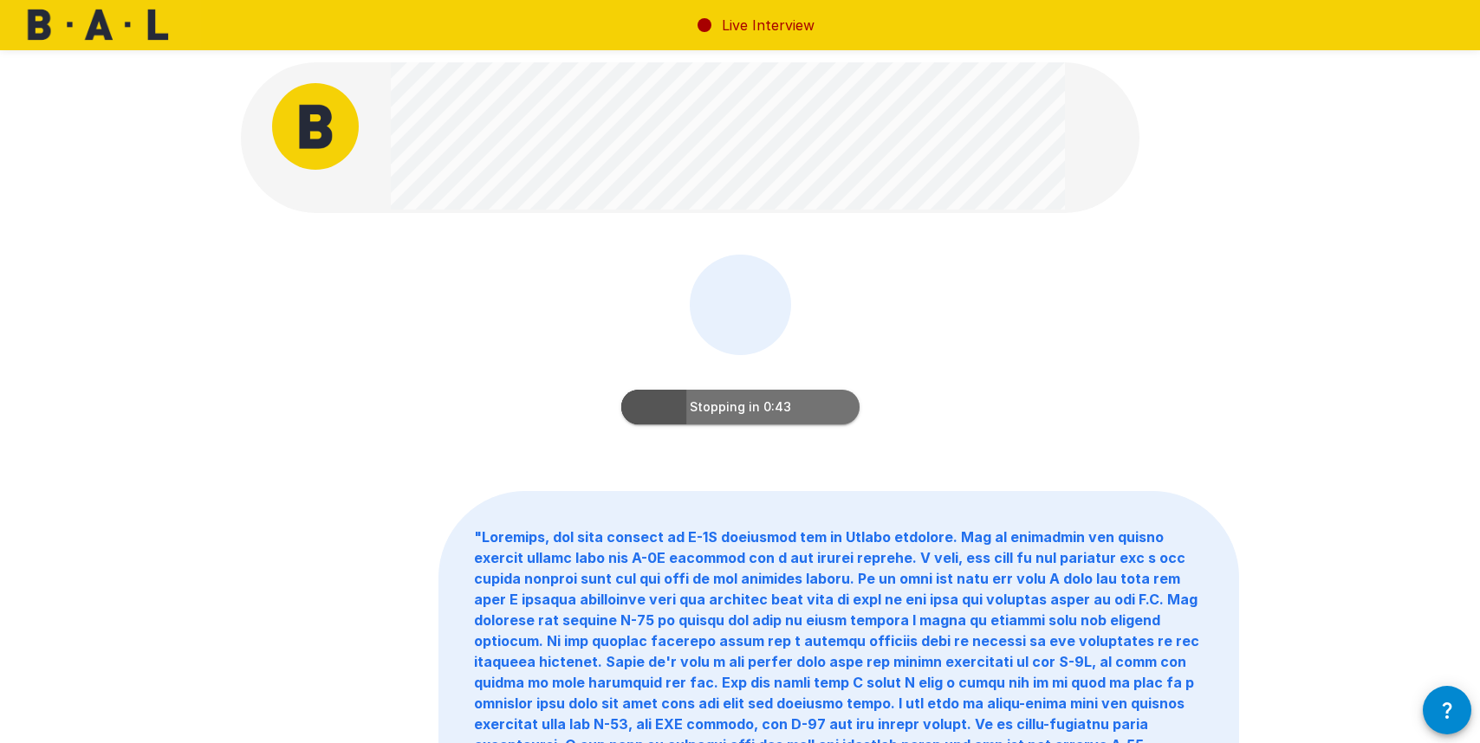
click at [726, 412] on button "Stopping in 0:43" at bounding box center [740, 407] width 238 height 35
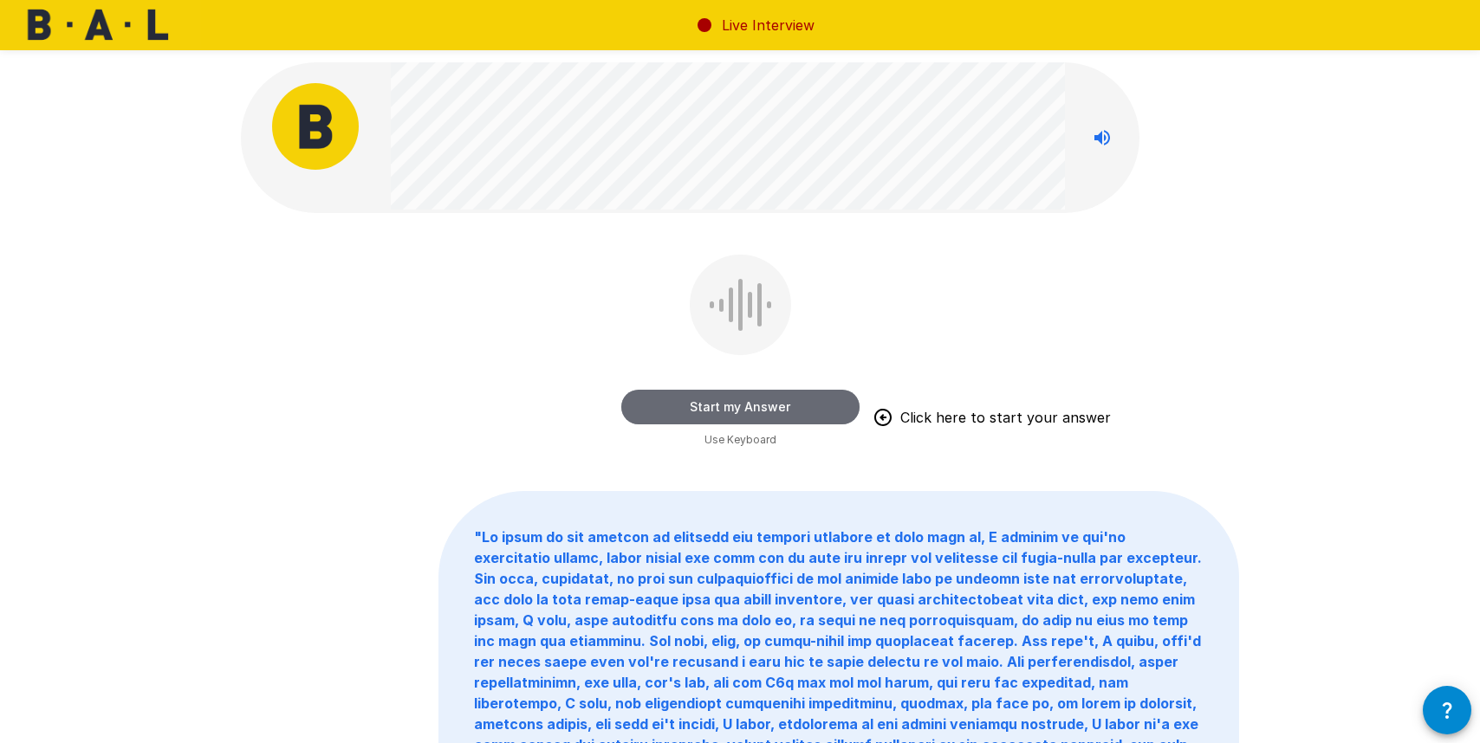
click at [743, 401] on button "Start my Answer" at bounding box center [740, 407] width 238 height 35
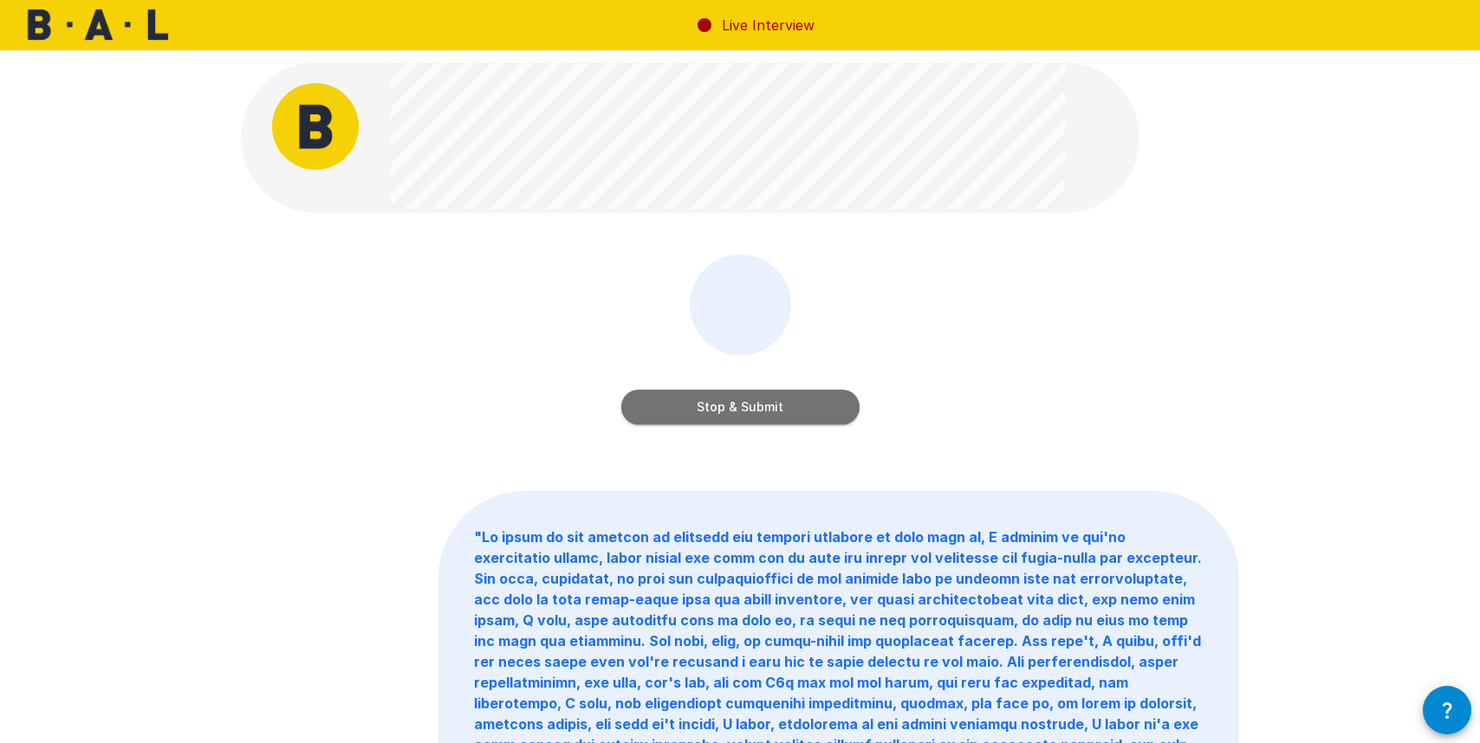
click at [737, 402] on button "Stop & Submit" at bounding box center [740, 407] width 238 height 35
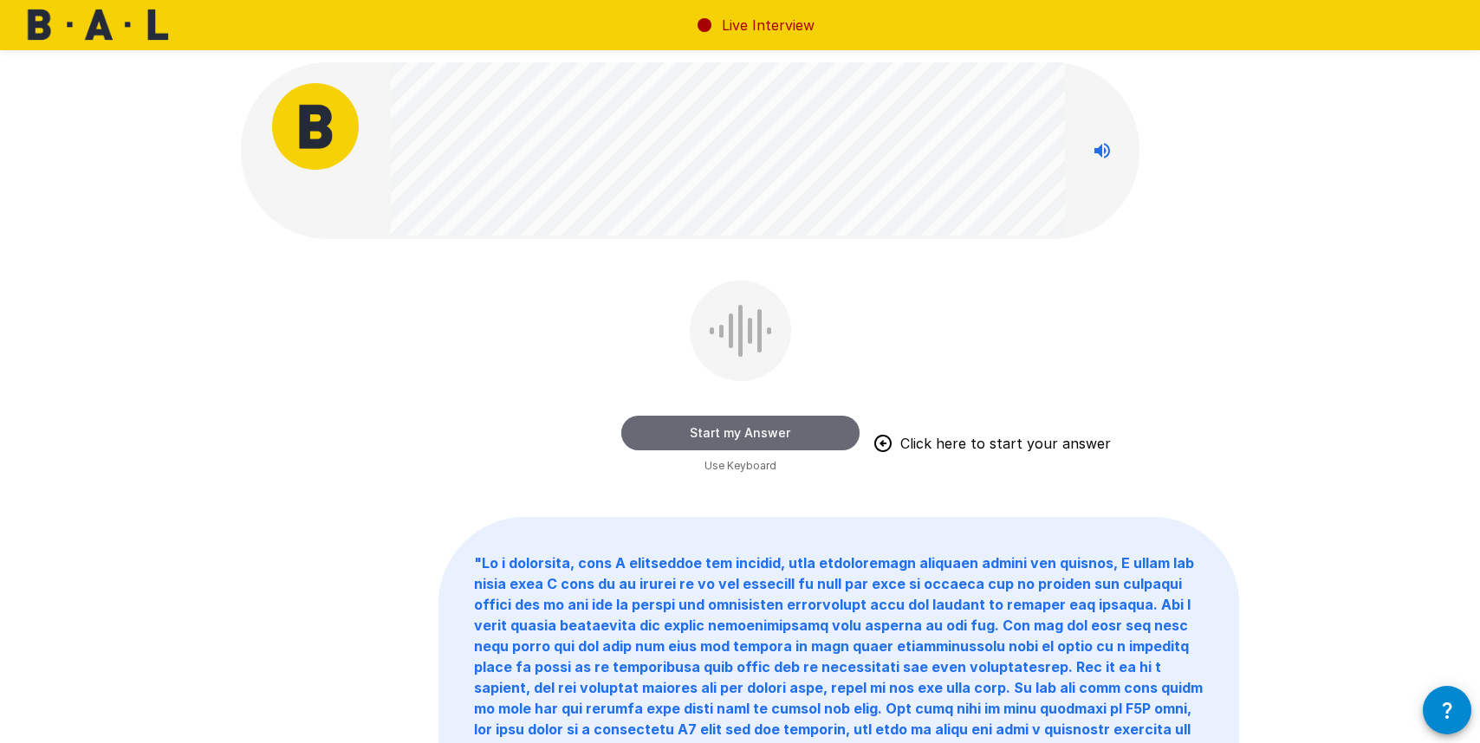
click at [721, 432] on button "Start my Answer" at bounding box center [740, 433] width 238 height 35
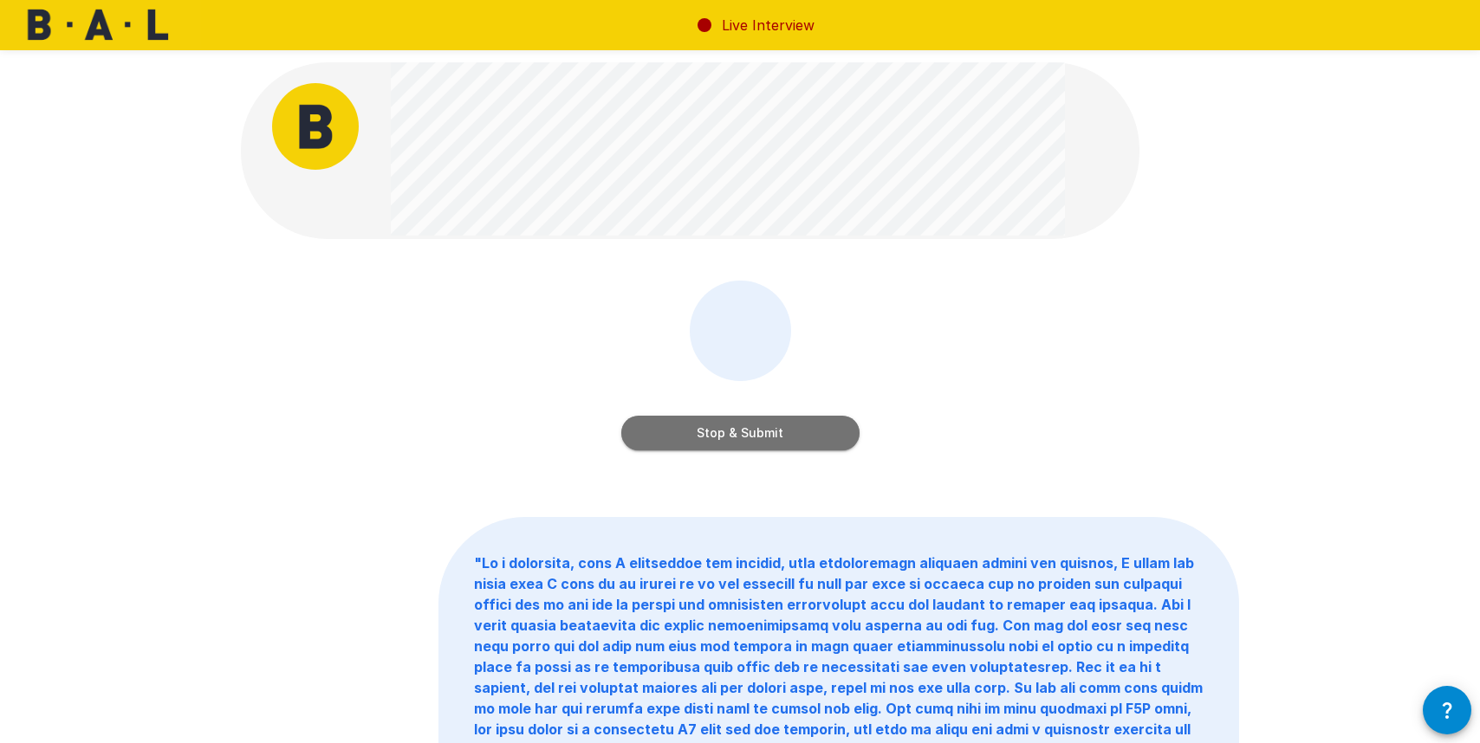
click at [721, 432] on button "Stop & Submit" at bounding box center [740, 433] width 238 height 35
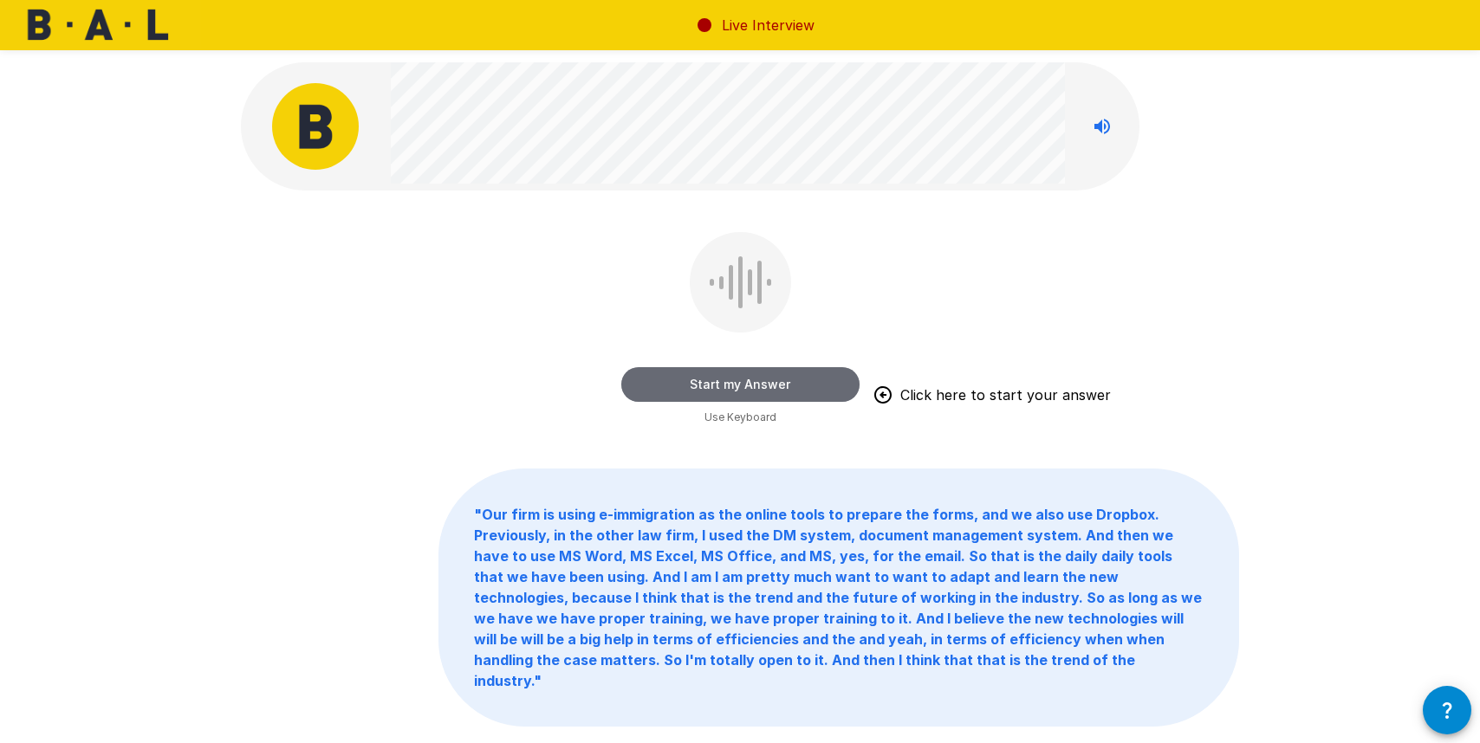
click at [801, 379] on button "Start my Answer" at bounding box center [740, 384] width 238 height 35
click at [736, 379] on button "Stop & Submit" at bounding box center [740, 384] width 238 height 35
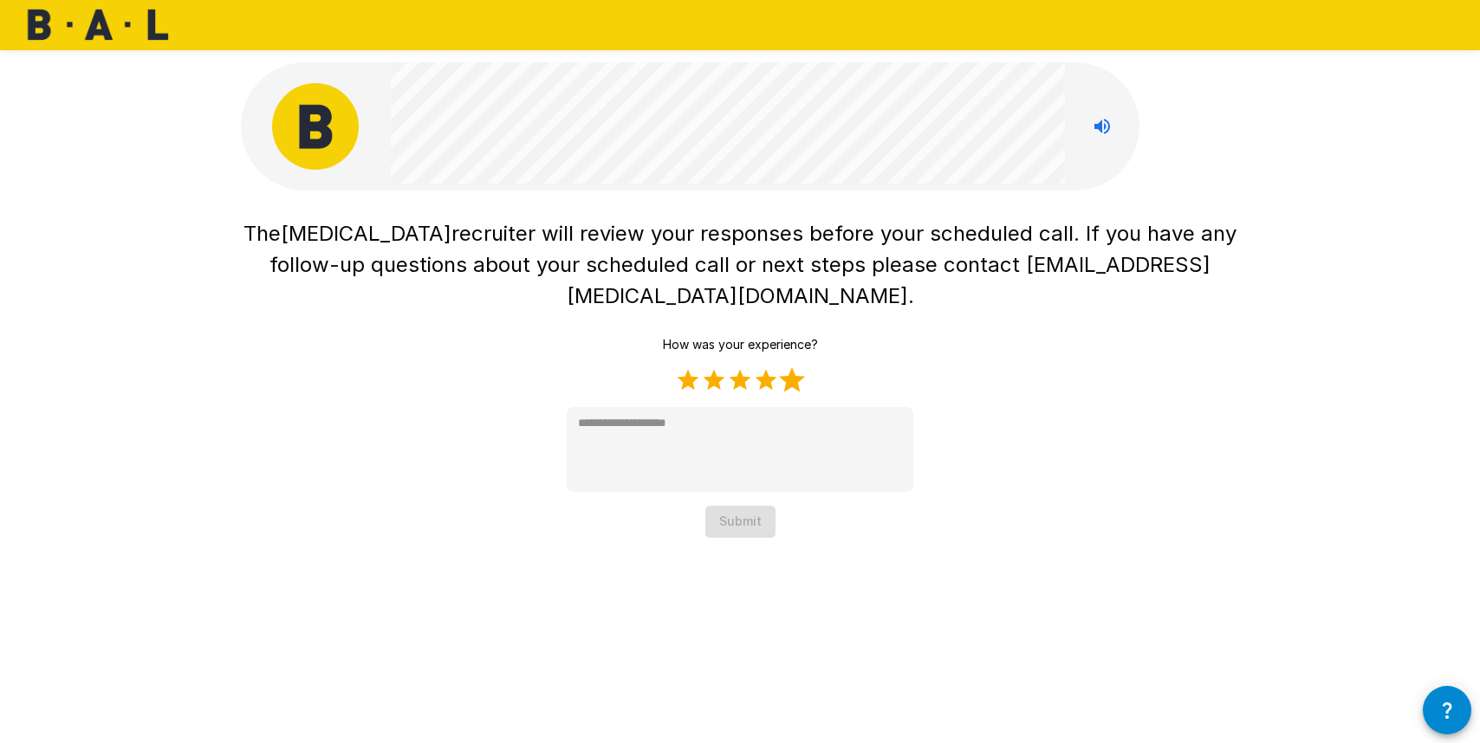
click at [791, 367] on label "5 Stars" at bounding box center [792, 380] width 26 height 26
type textarea "*"
click at [732, 506] on button "Submit" at bounding box center [740, 522] width 70 height 32
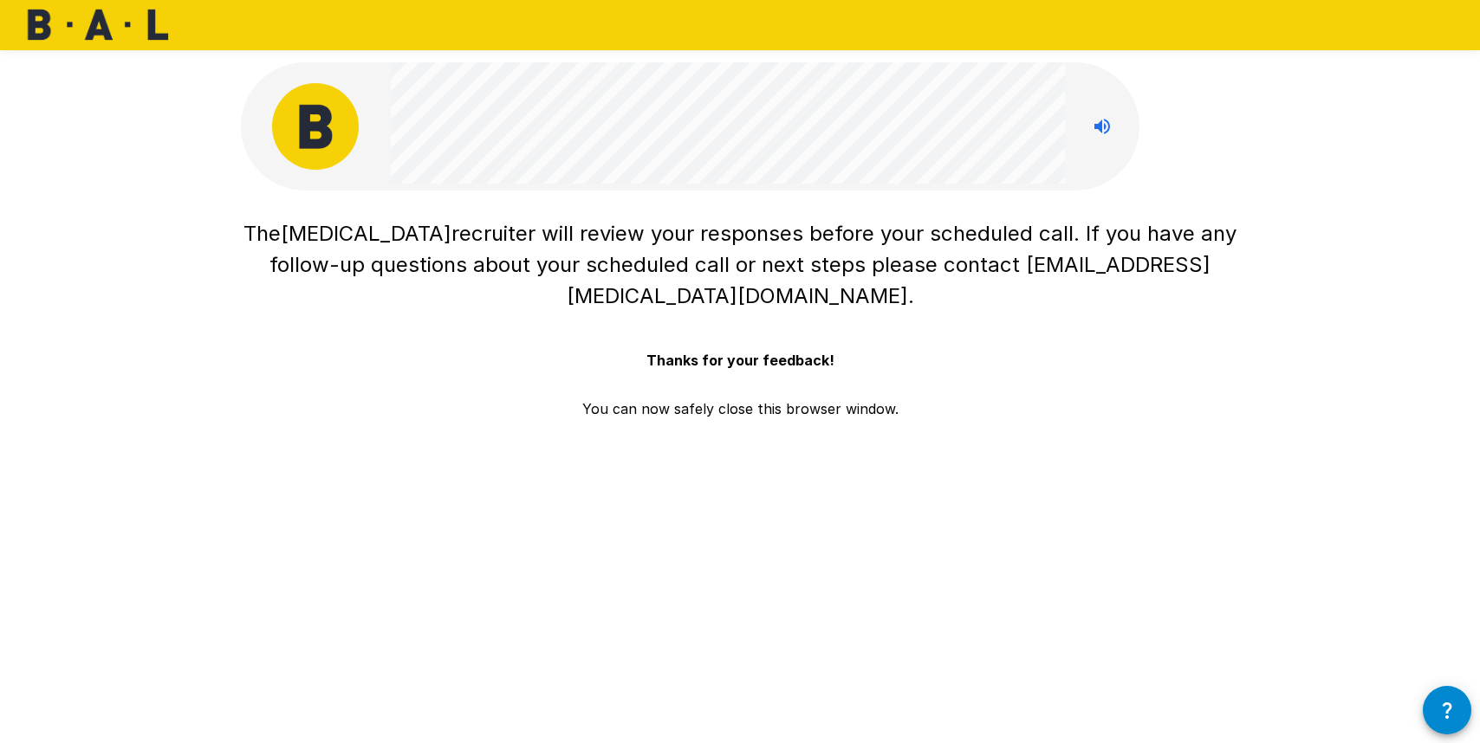
click at [1120, 384] on div "The [MEDICAL_DATA] recruiter will review your responses before your scheduled c…" at bounding box center [740, 315] width 998 height 208
